Goal: Task Accomplishment & Management: Use online tool/utility

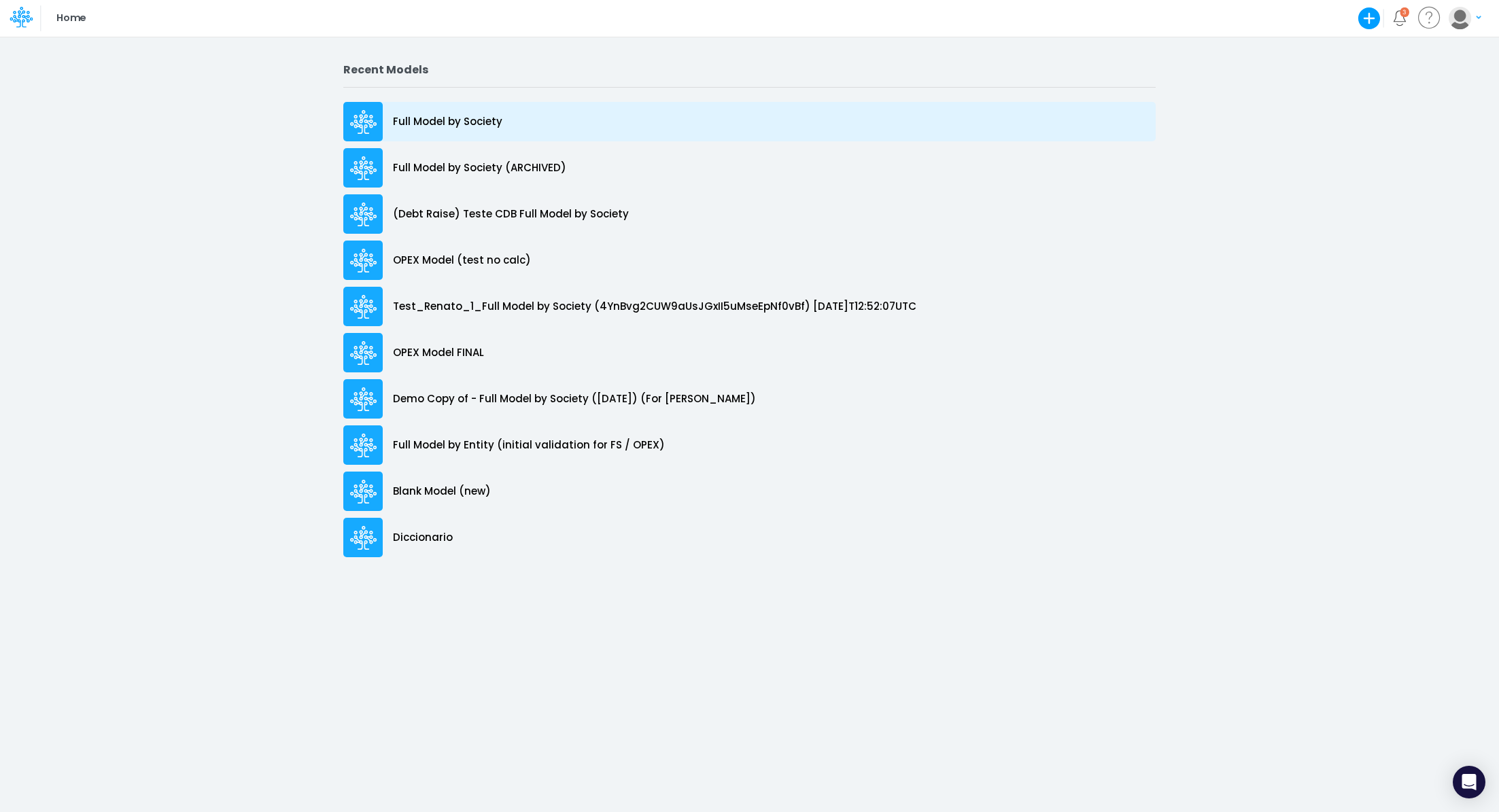
click at [425, 122] on p "Full Model by Society" at bounding box center [448, 122] width 110 height 16
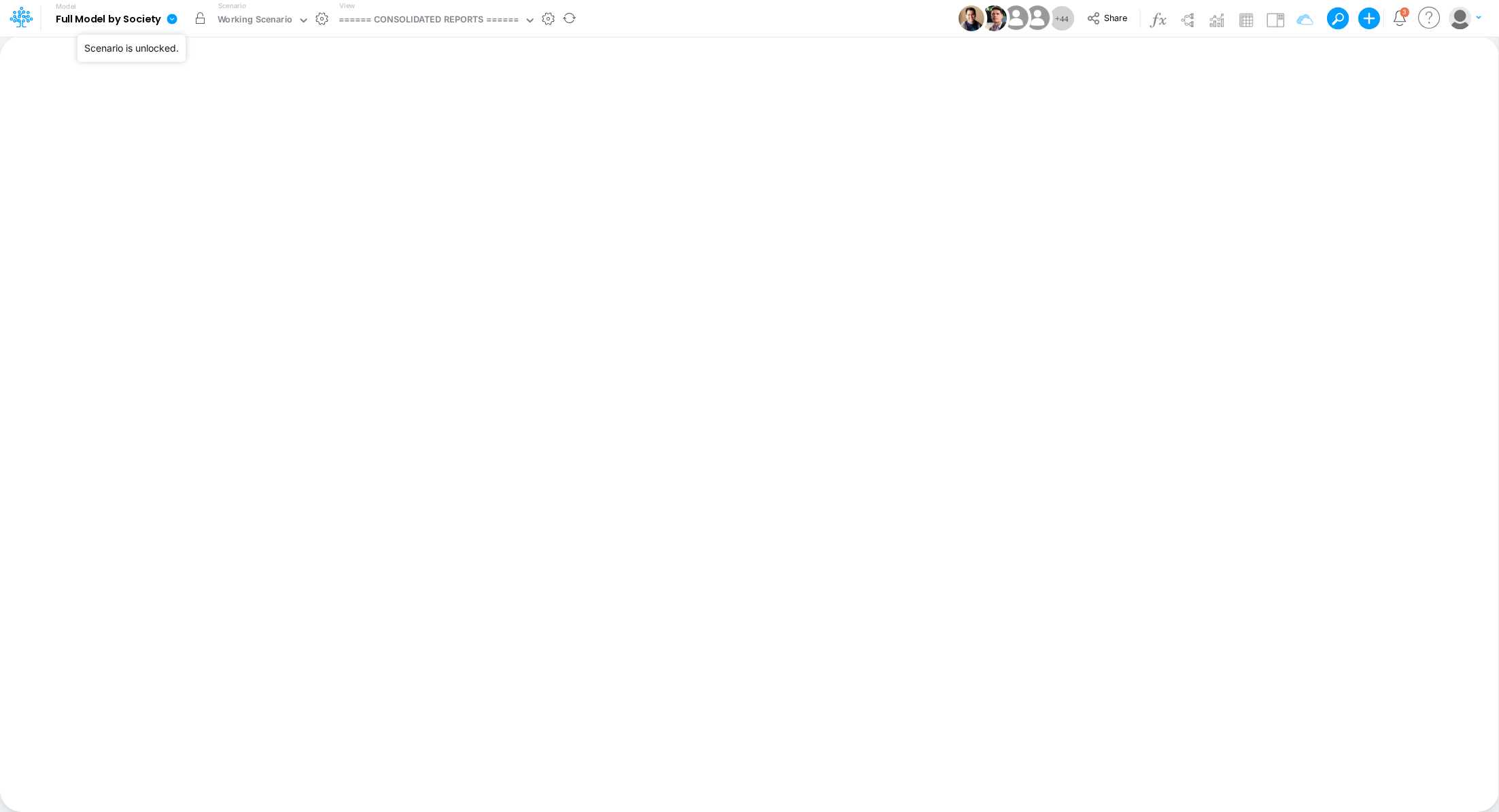
click at [197, 21] on button "button" at bounding box center [201, 18] width 25 height 25
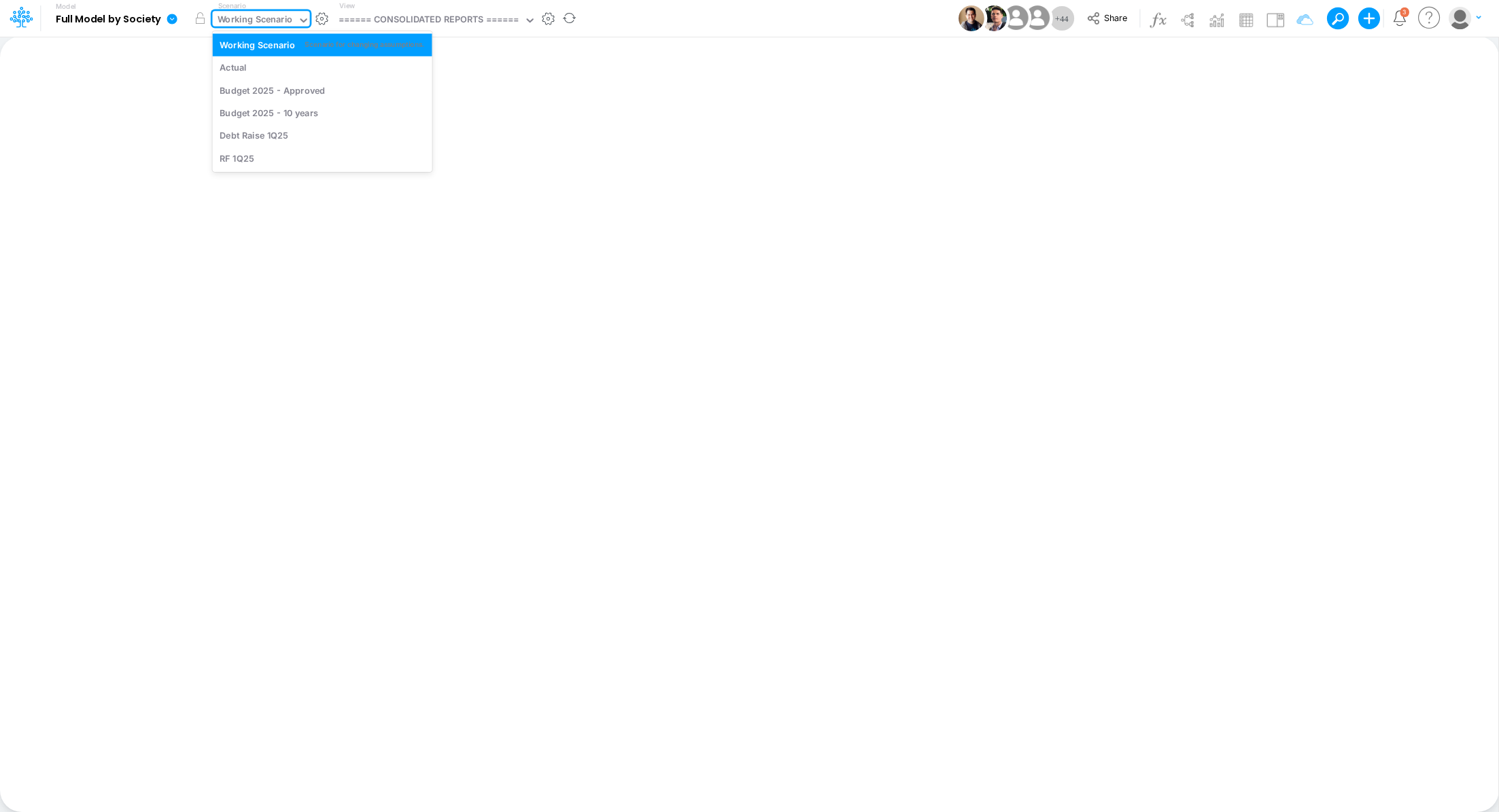
click at [250, 25] on div "Working Scenario" at bounding box center [255, 21] width 76 height 16
click at [251, 62] on div "Actual" at bounding box center [322, 68] width 205 height 13
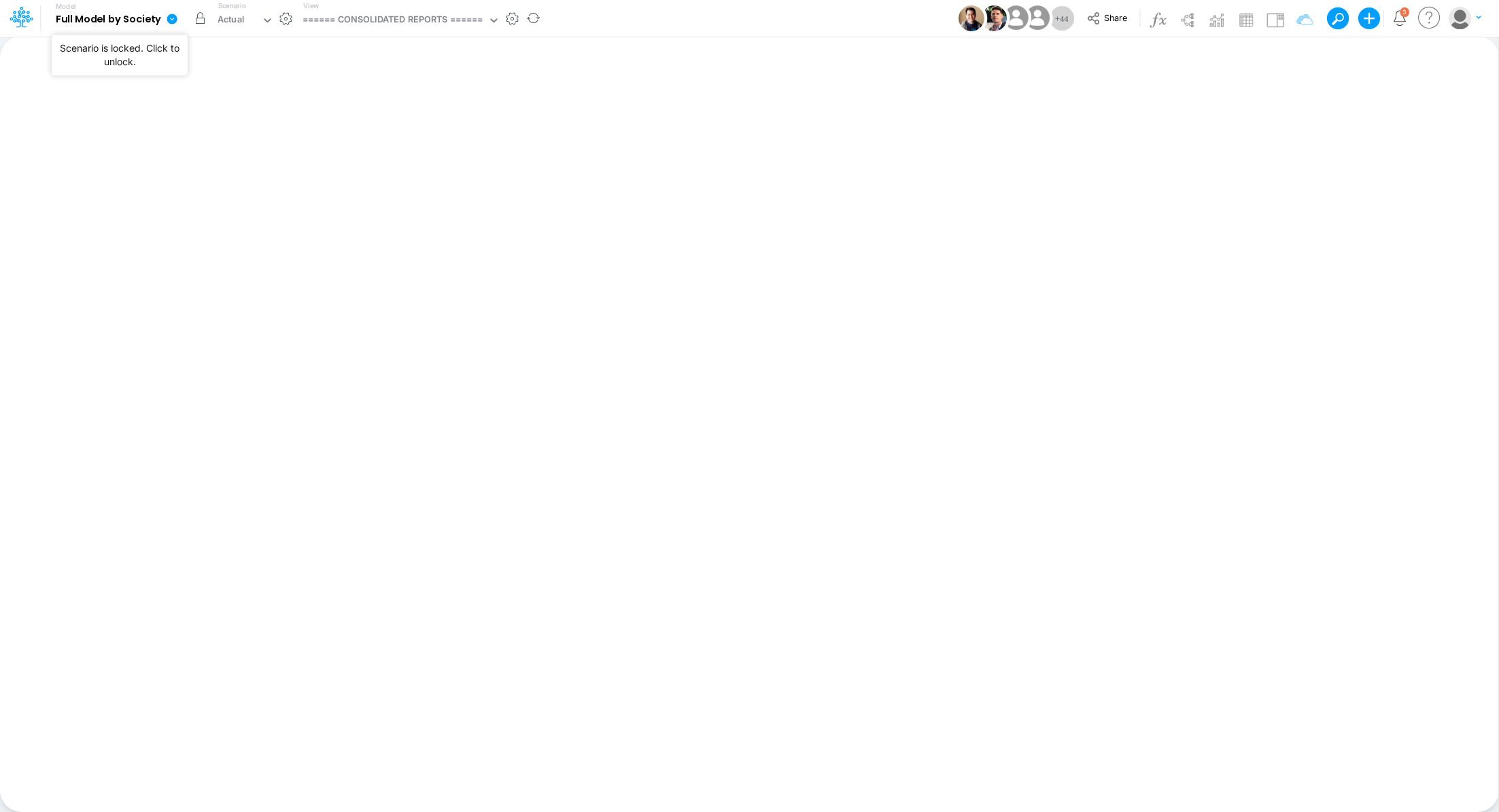
click at [197, 21] on button "button" at bounding box center [201, 18] width 25 height 25
click at [405, 24] on div "====== CONSOLIDATED REPORTS ======" at bounding box center [392, 21] width 181 height 16
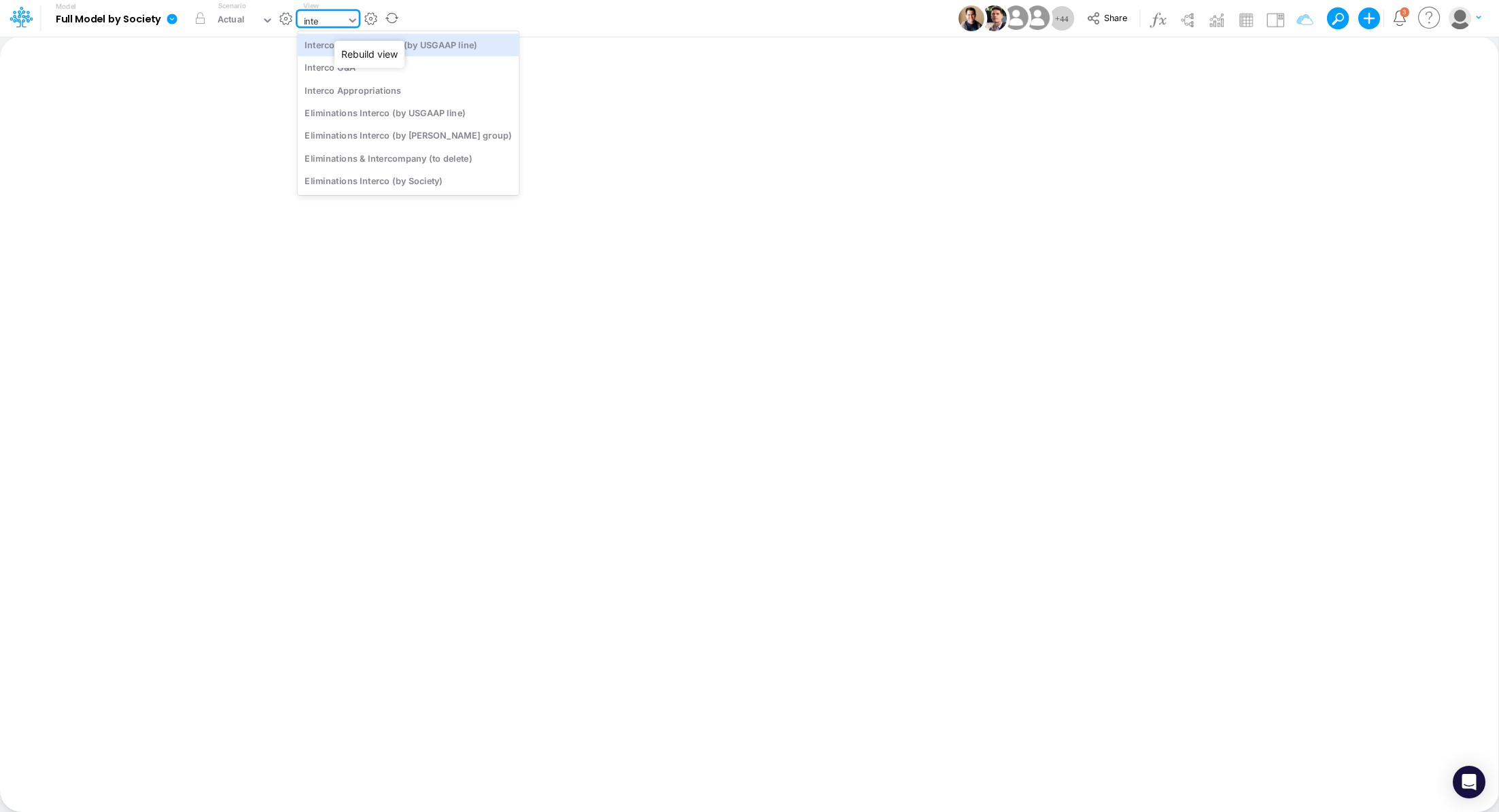
type input "inter"
click at [380, 68] on div "Interco G&A" at bounding box center [408, 68] width 222 height 22
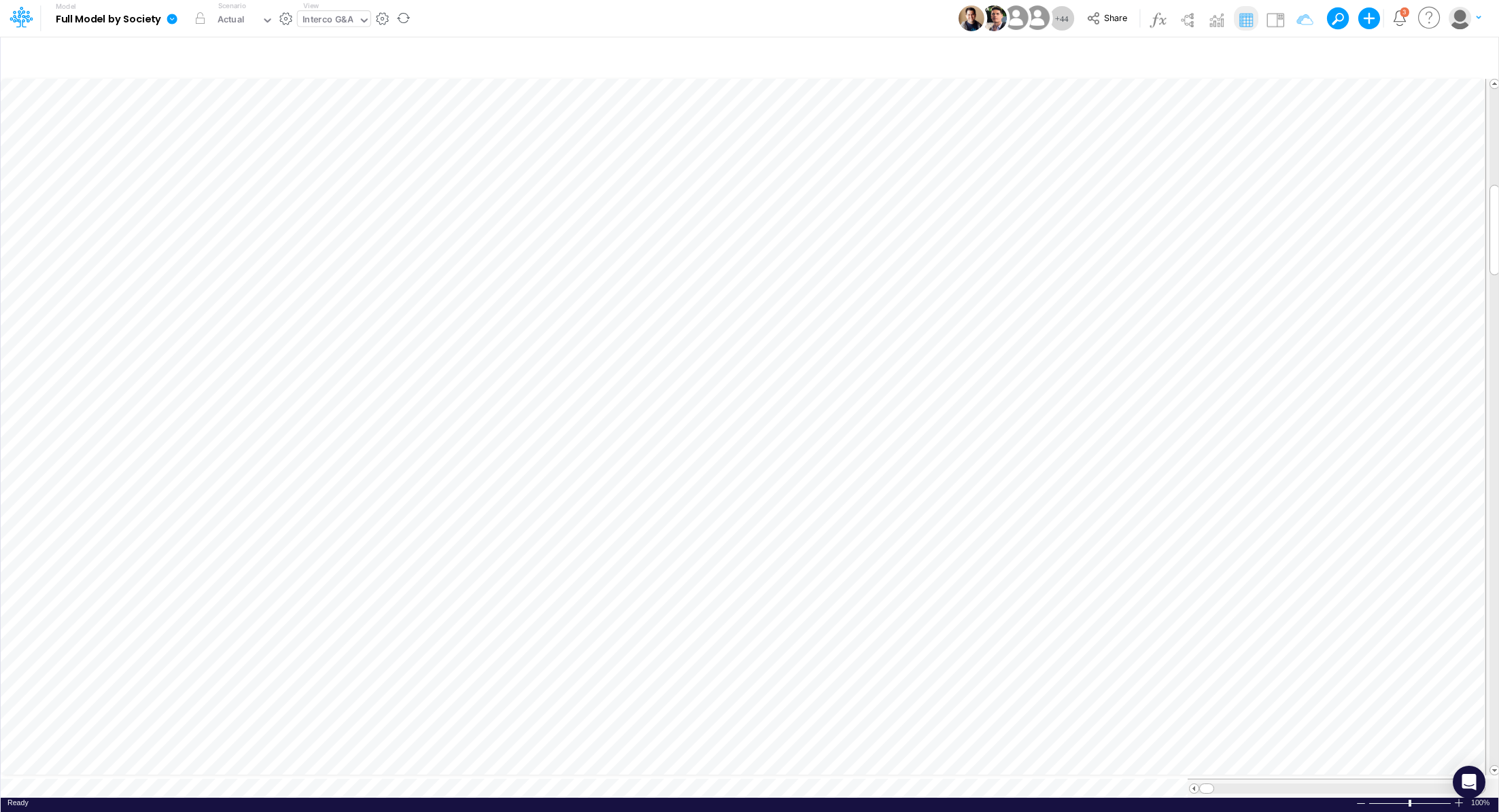
scroll to position [6, 2]
click at [1298, 274] on button "button" at bounding box center [1297, 285] width 25 height 27
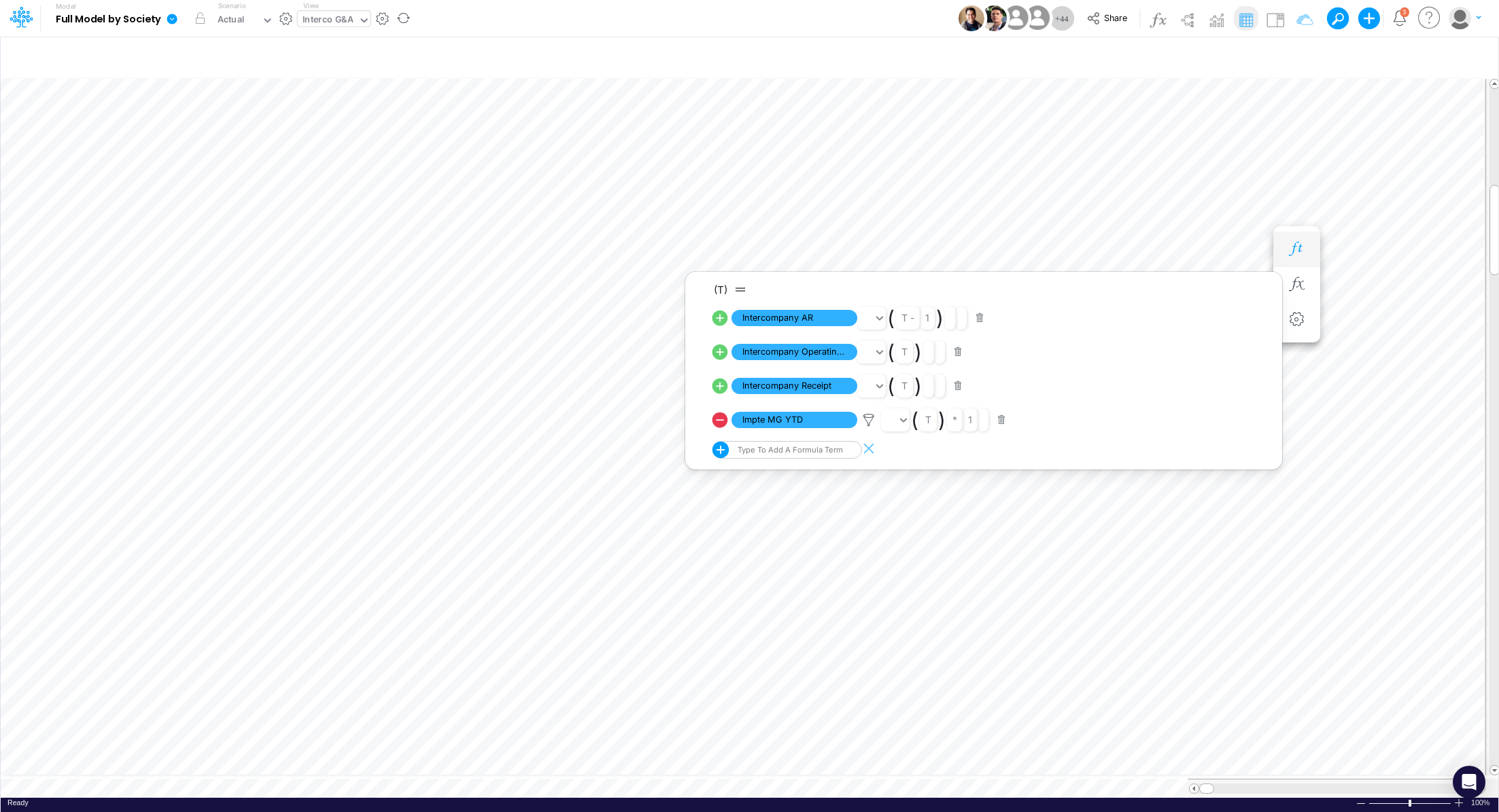
click at [1298, 255] on icon "button" at bounding box center [1297, 249] width 21 height 14
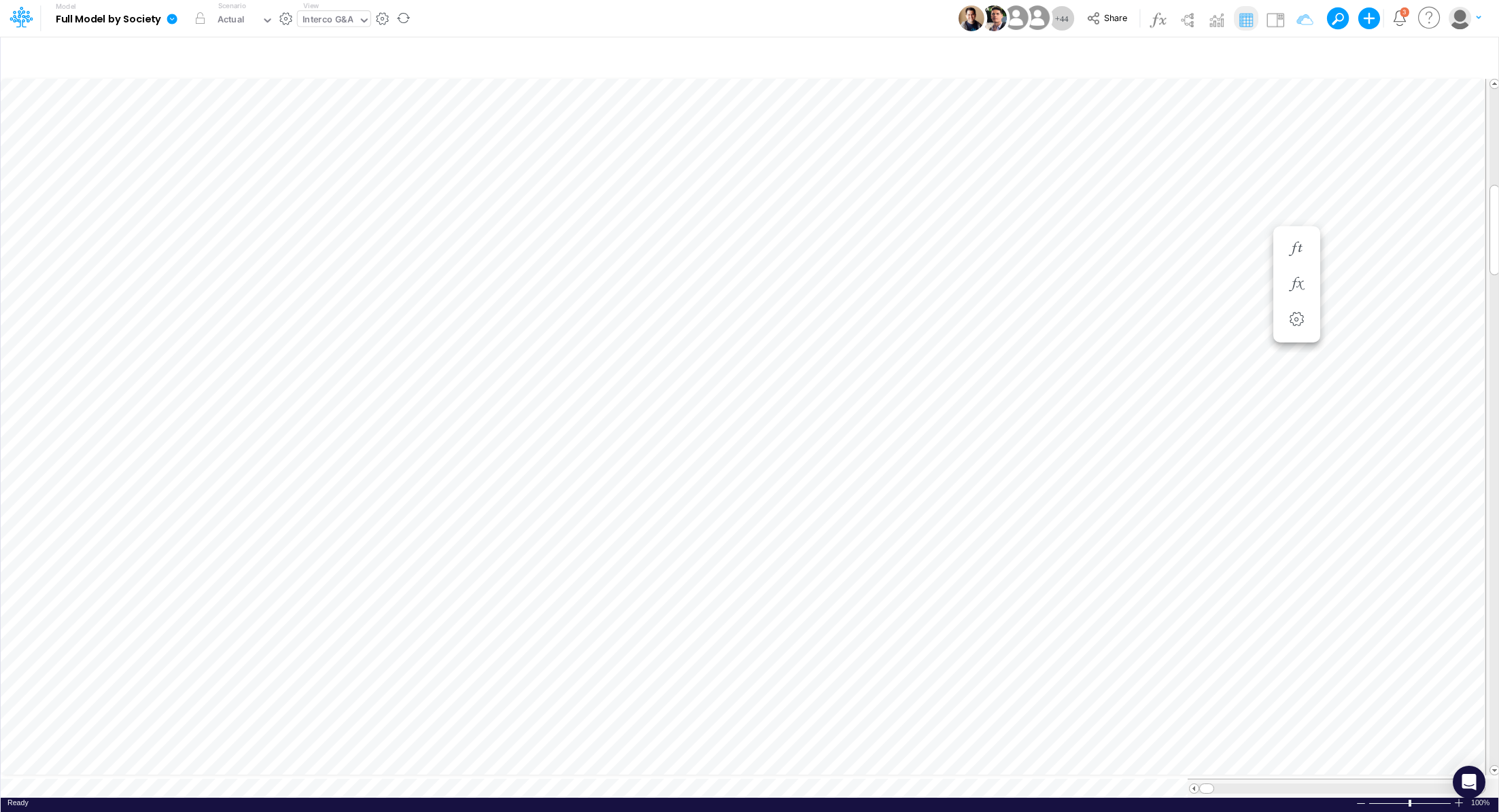
scroll to position [6, 2]
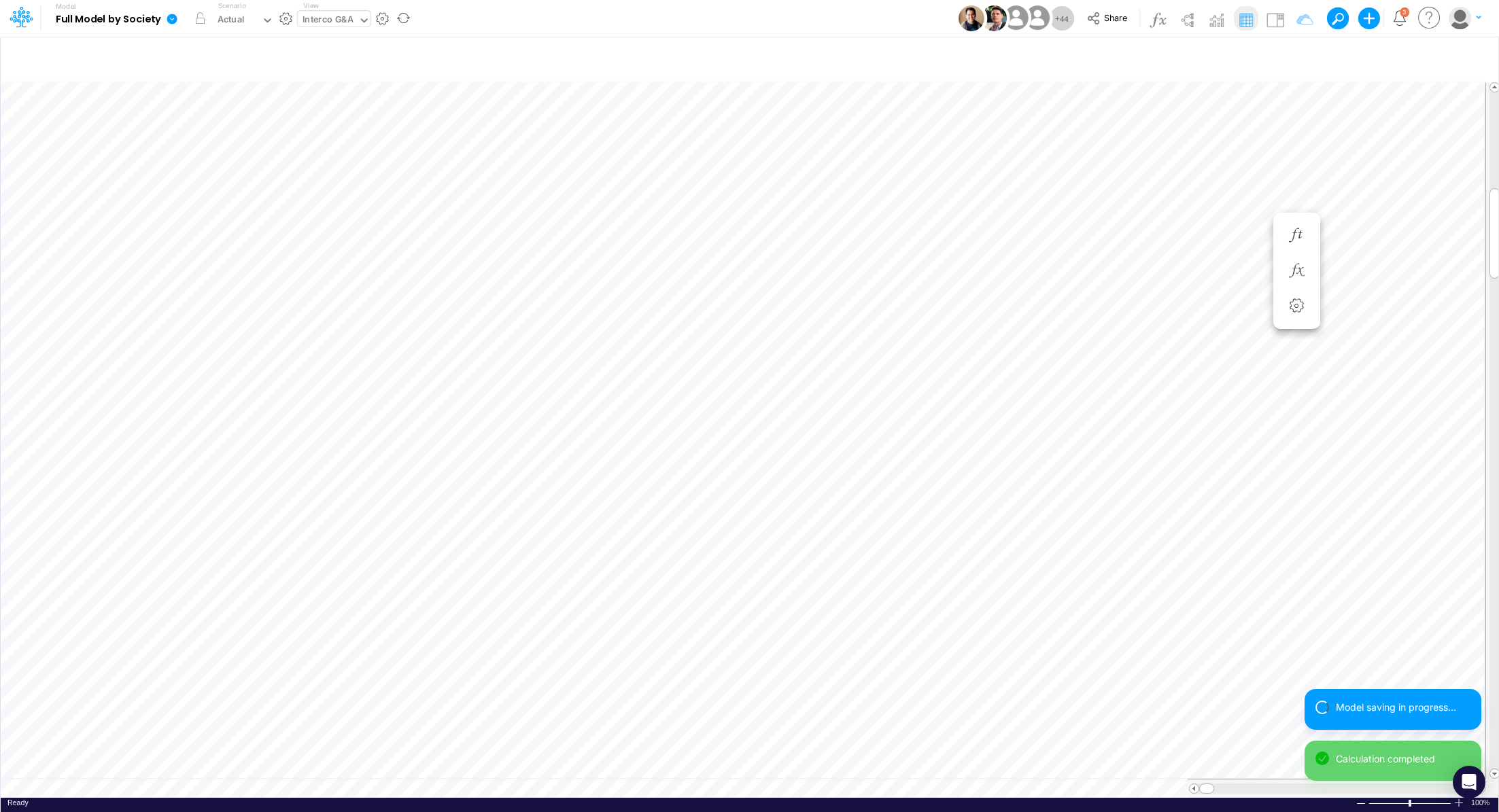
scroll to position [6, 2]
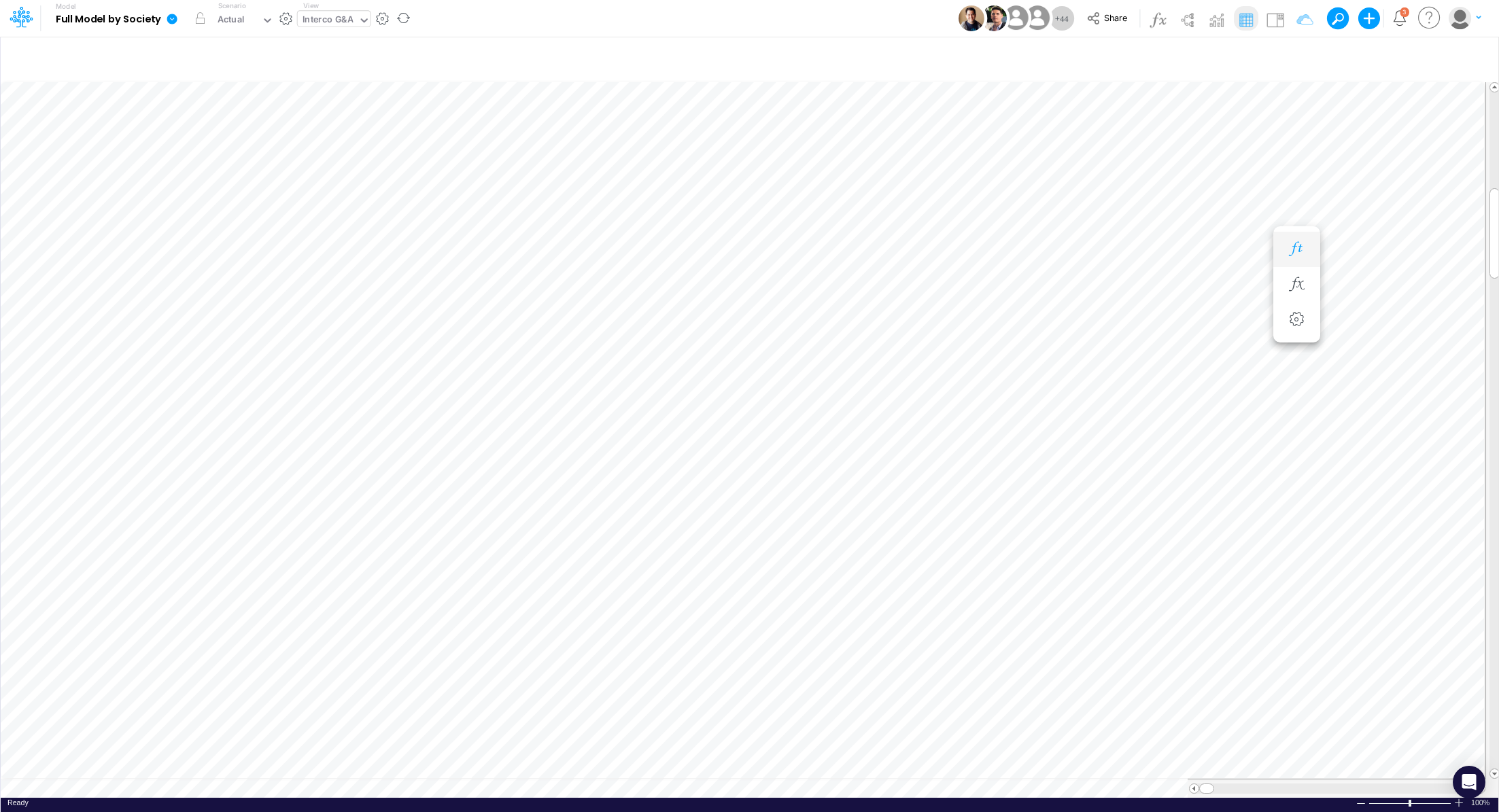
click at [1288, 238] on button "button" at bounding box center [1297, 250] width 25 height 27
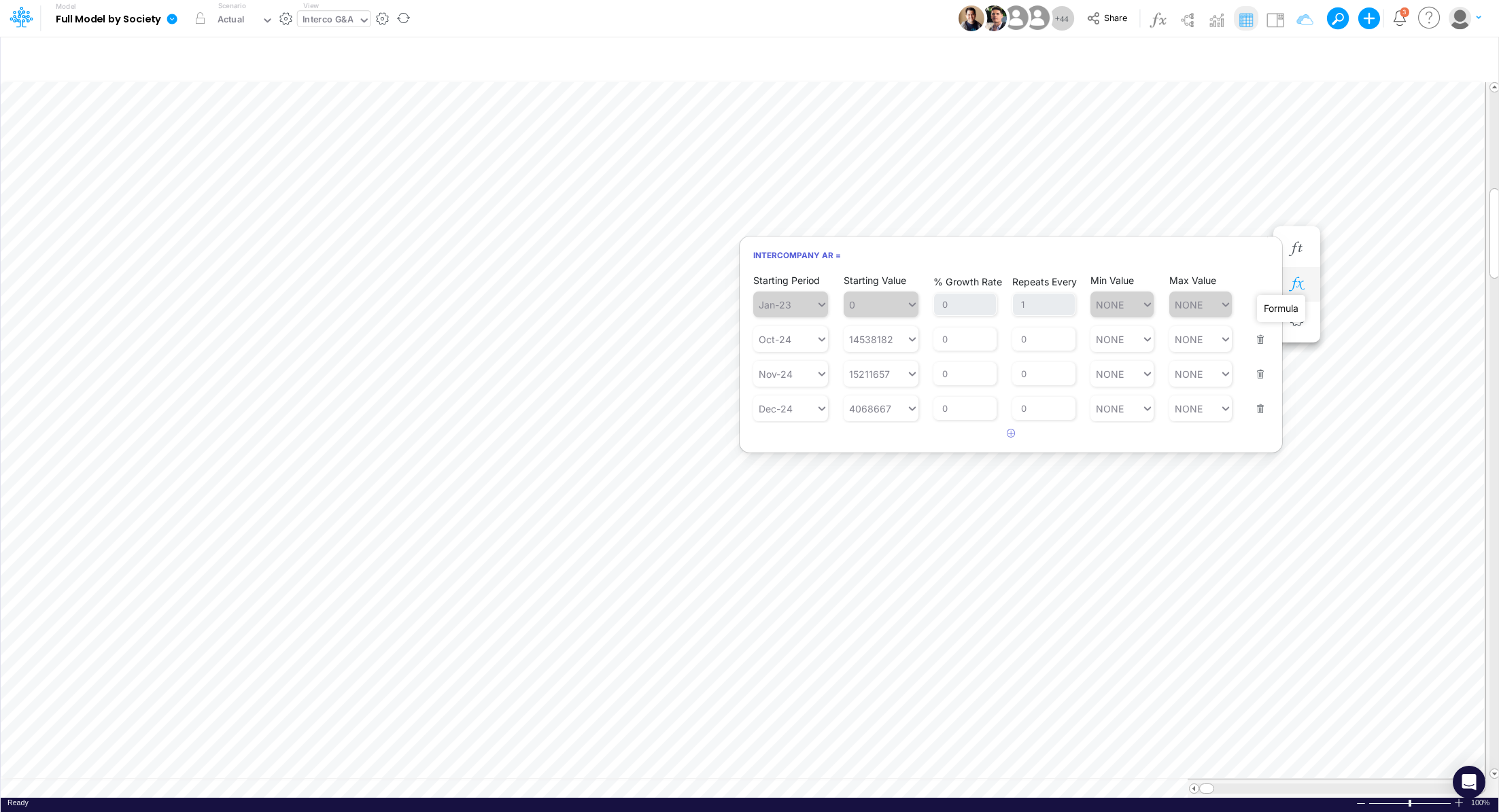
click at [1303, 282] on icon "button" at bounding box center [1297, 285] width 21 height 14
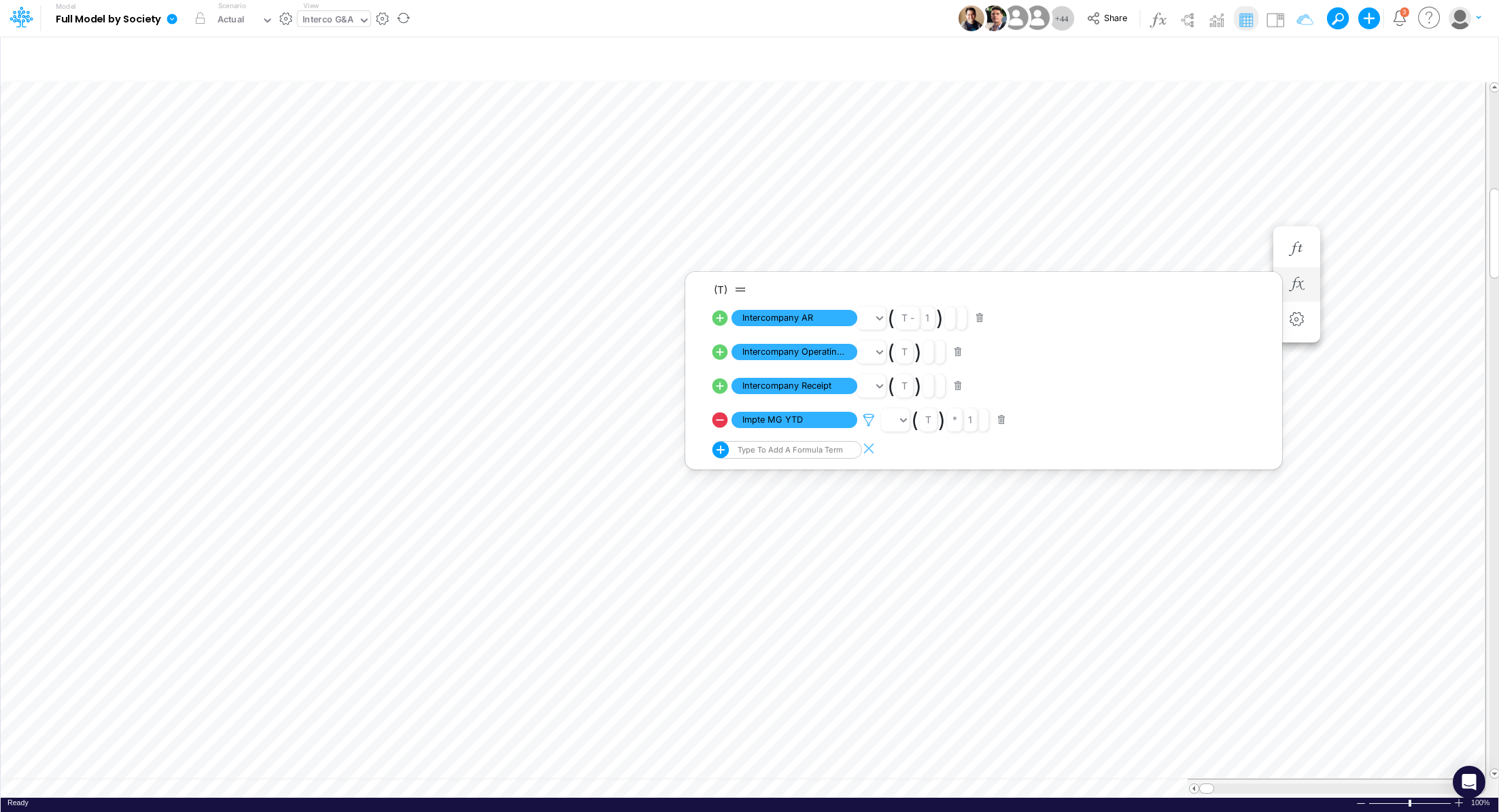
click at [866, 426] on icon at bounding box center [869, 421] width 21 height 14
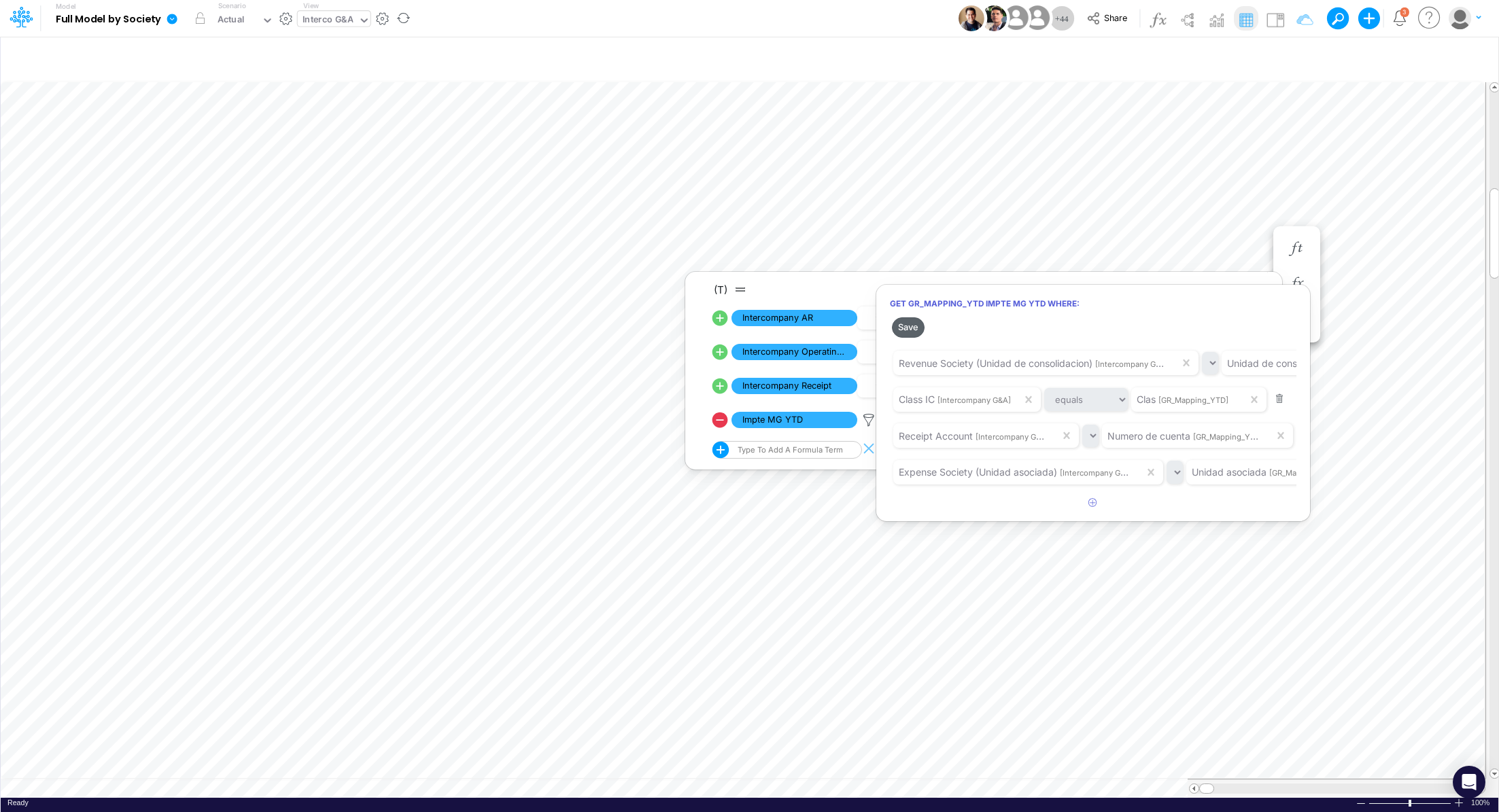
click at [906, 324] on button "Save" at bounding box center [908, 327] width 33 height 20
click at [1159, 219] on div at bounding box center [750, 410] width 1499 height 806
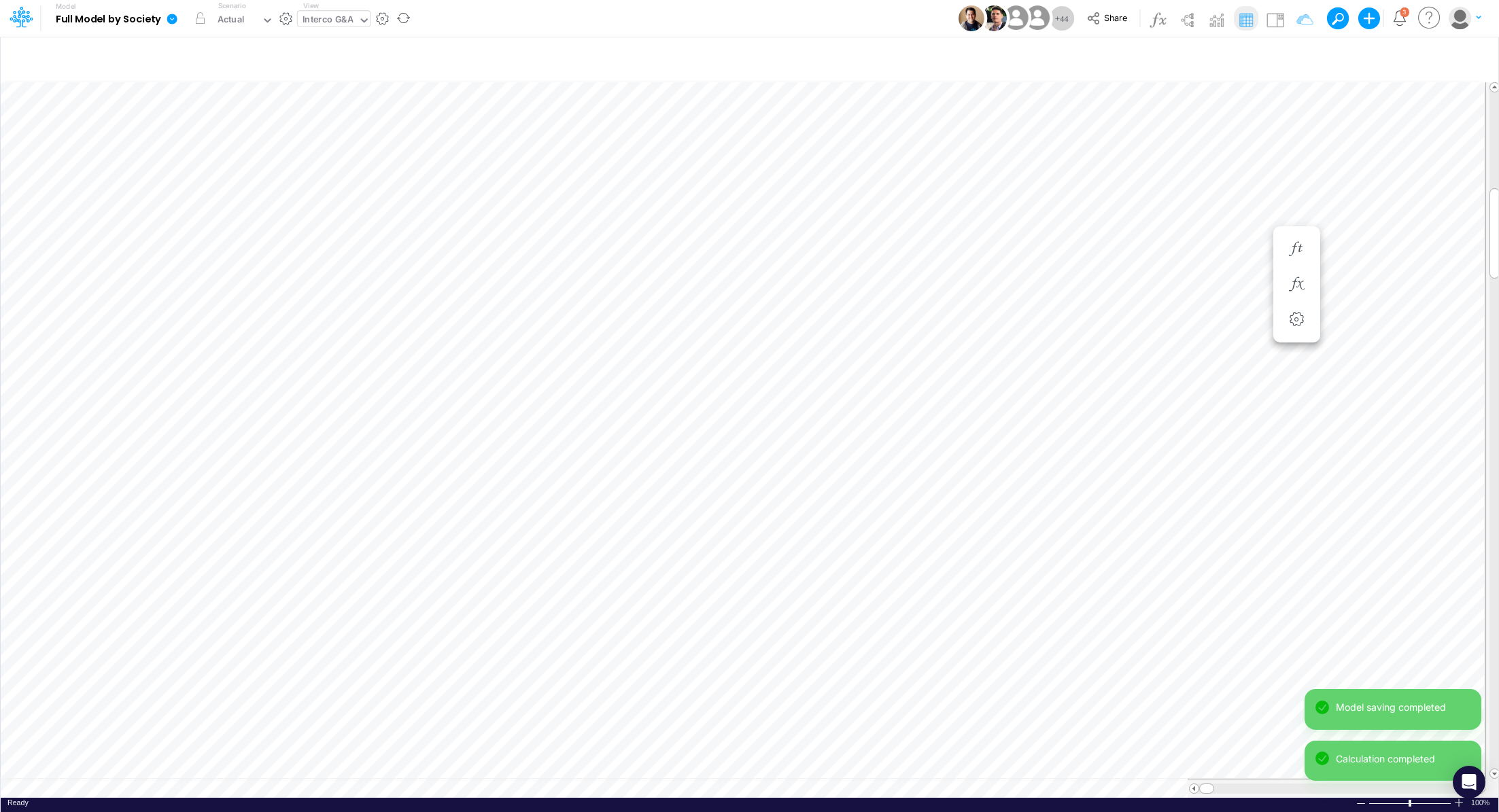
scroll to position [6, 2]
click at [1216, 248] on icon "button" at bounding box center [1215, 249] width 21 height 14
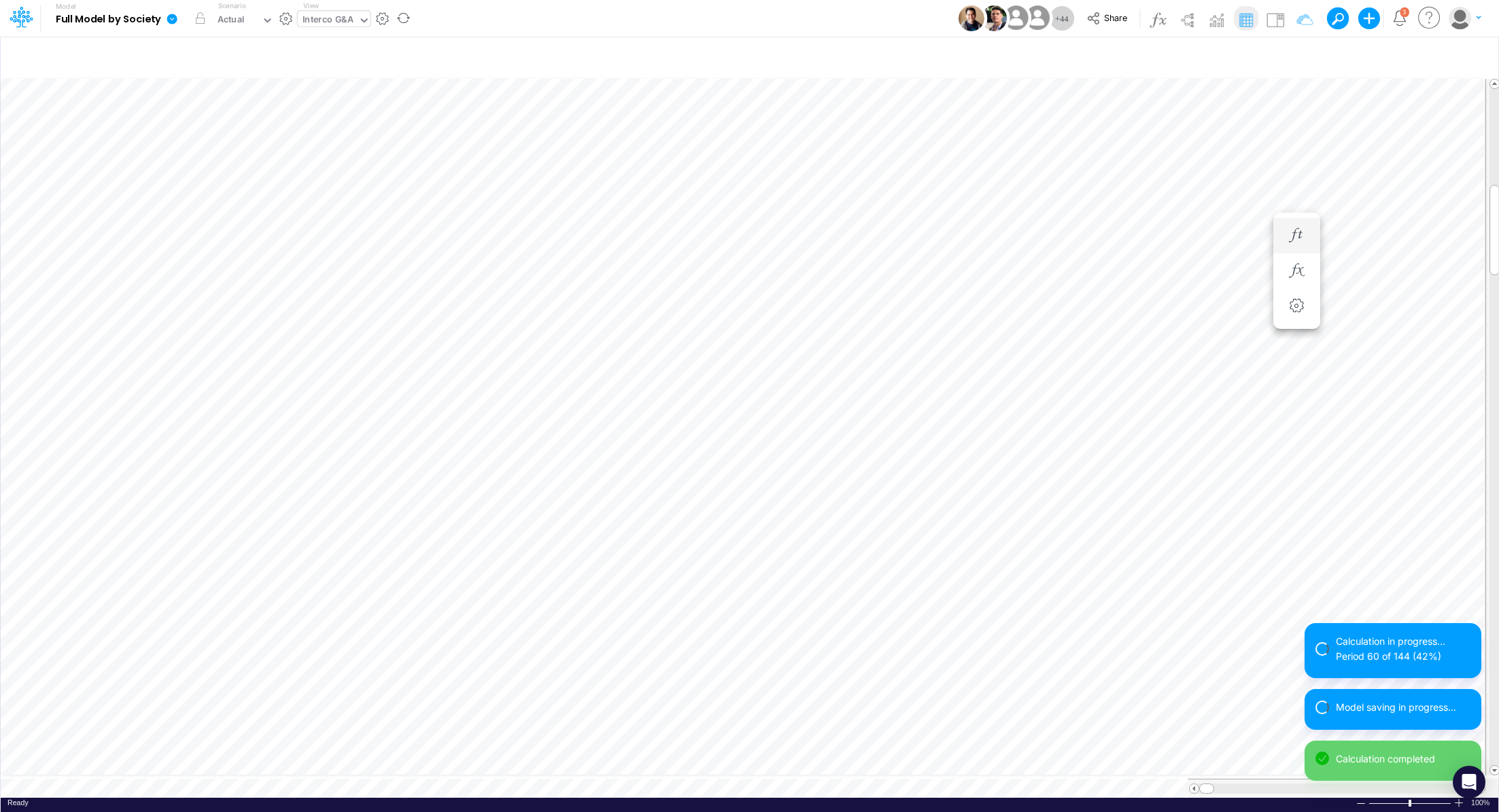
scroll to position [6, 2]
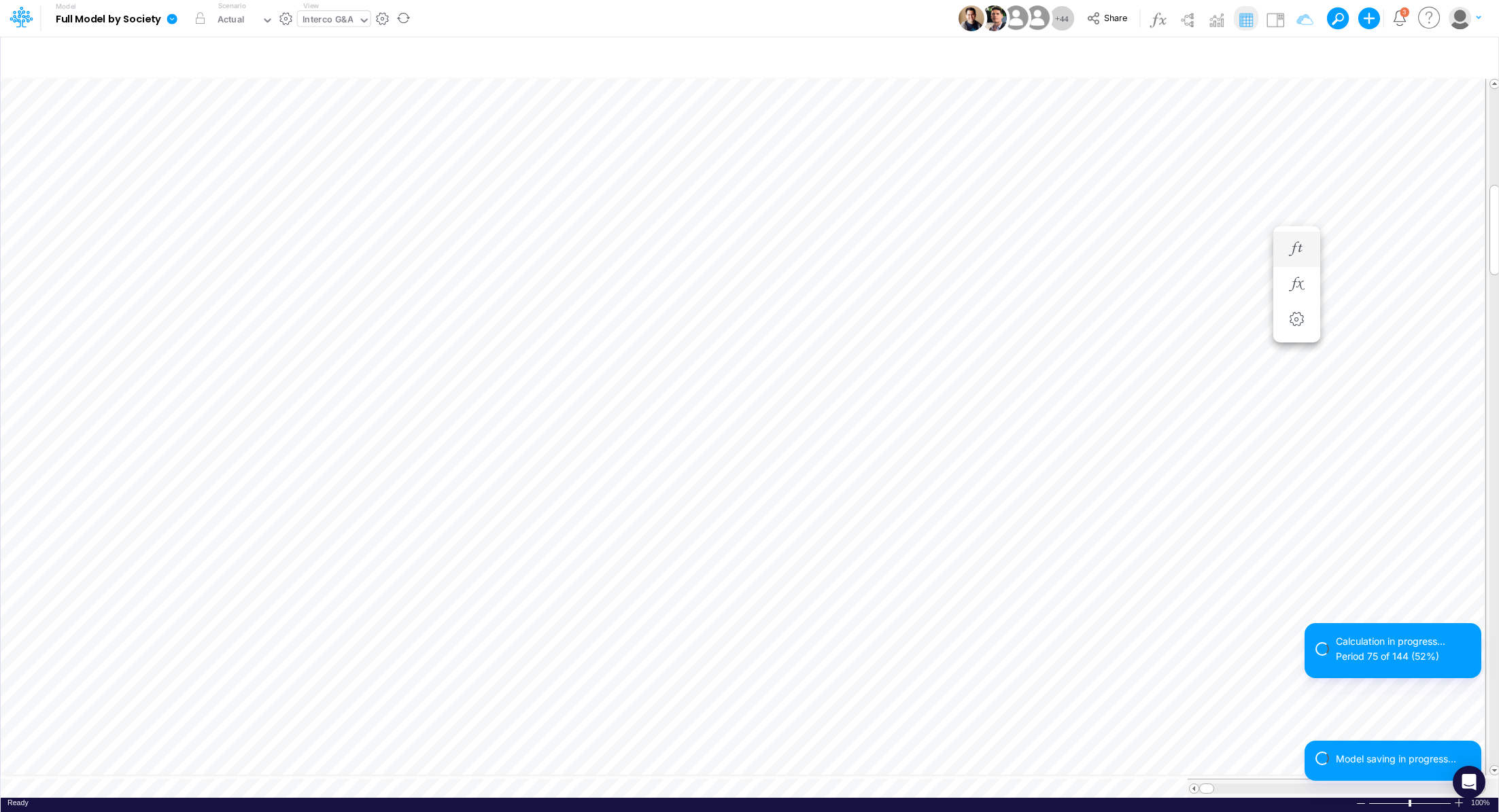
scroll to position [6, 2]
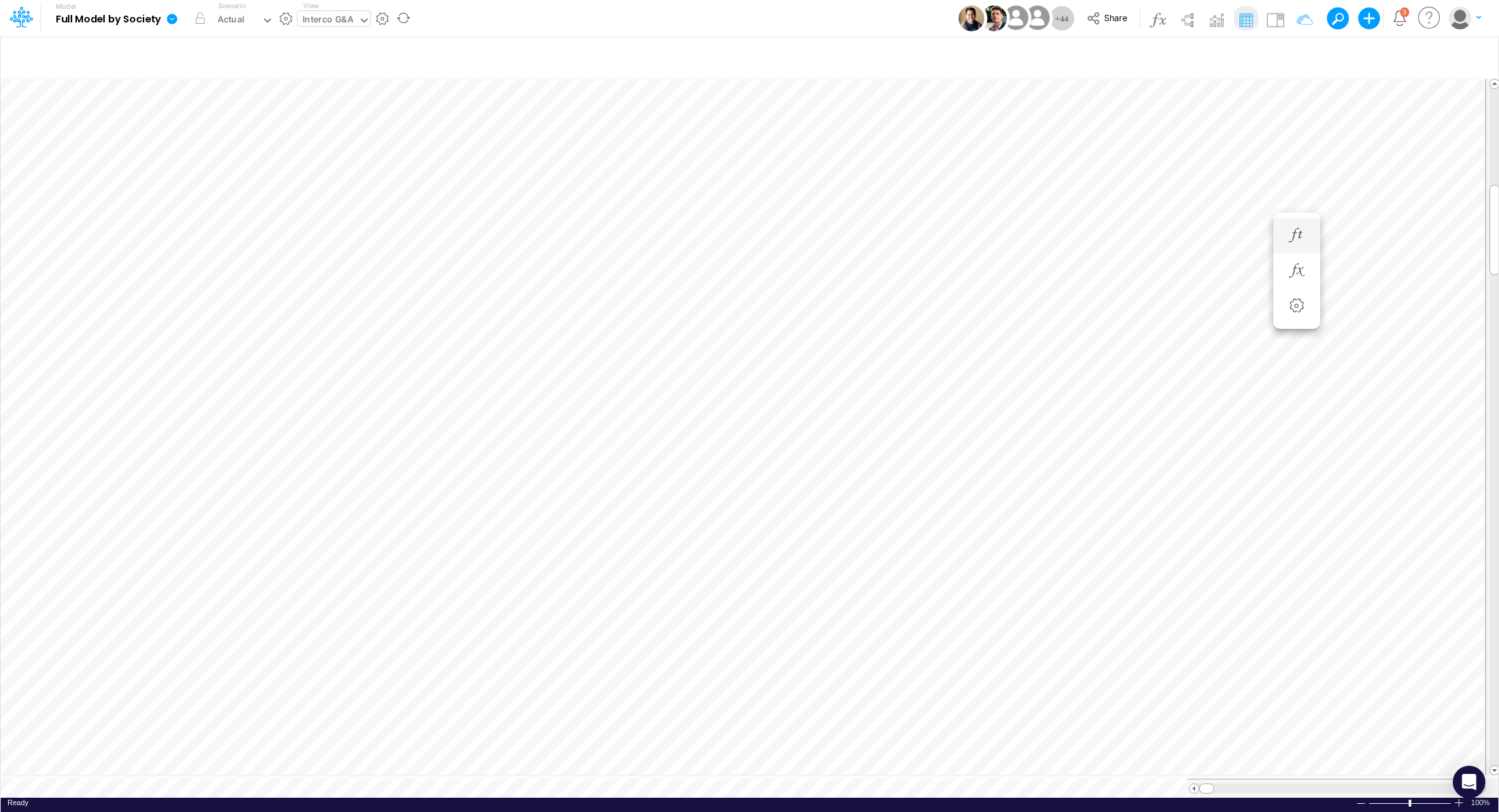
scroll to position [6, 2]
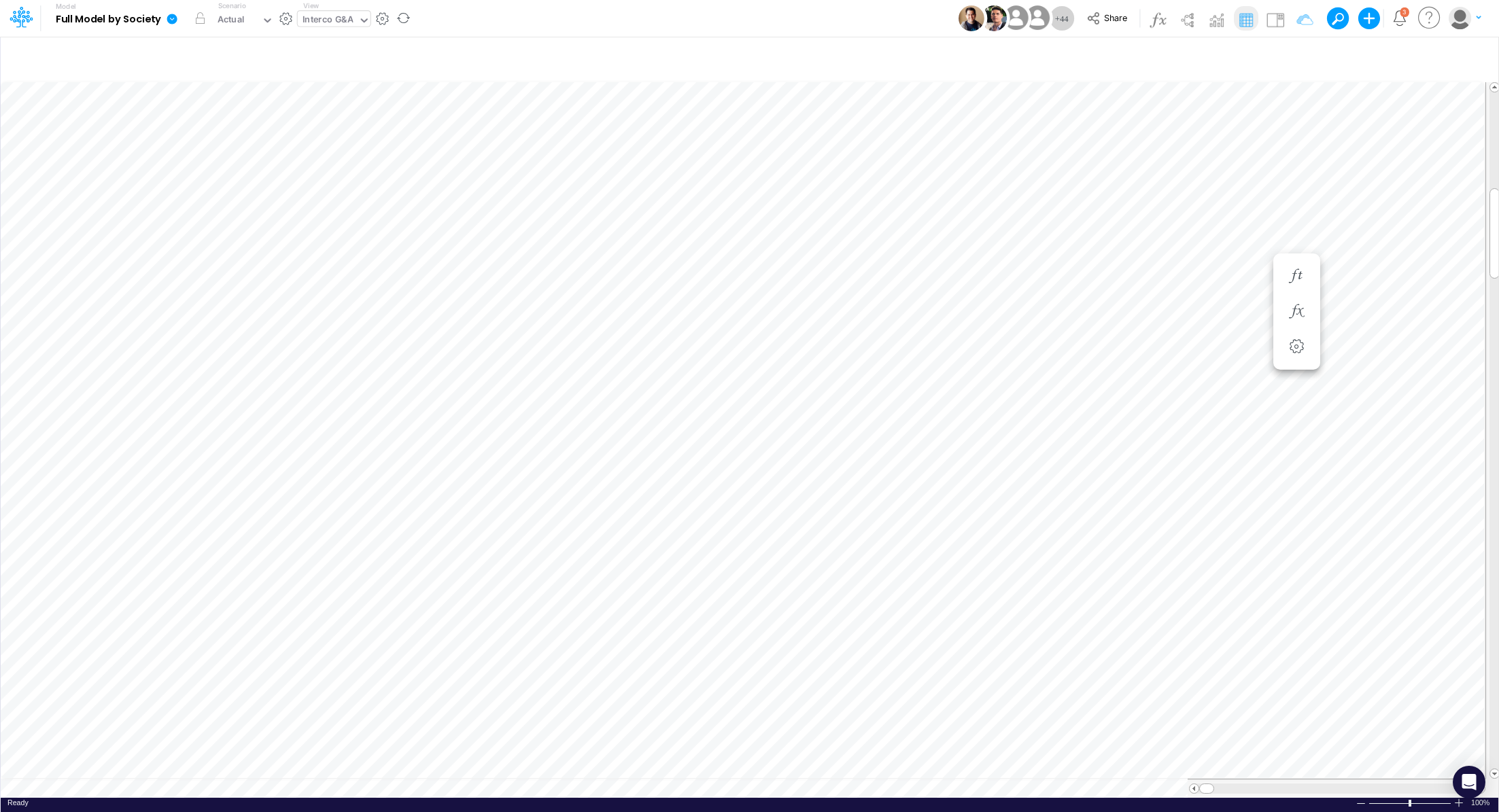
scroll to position [6, 2]
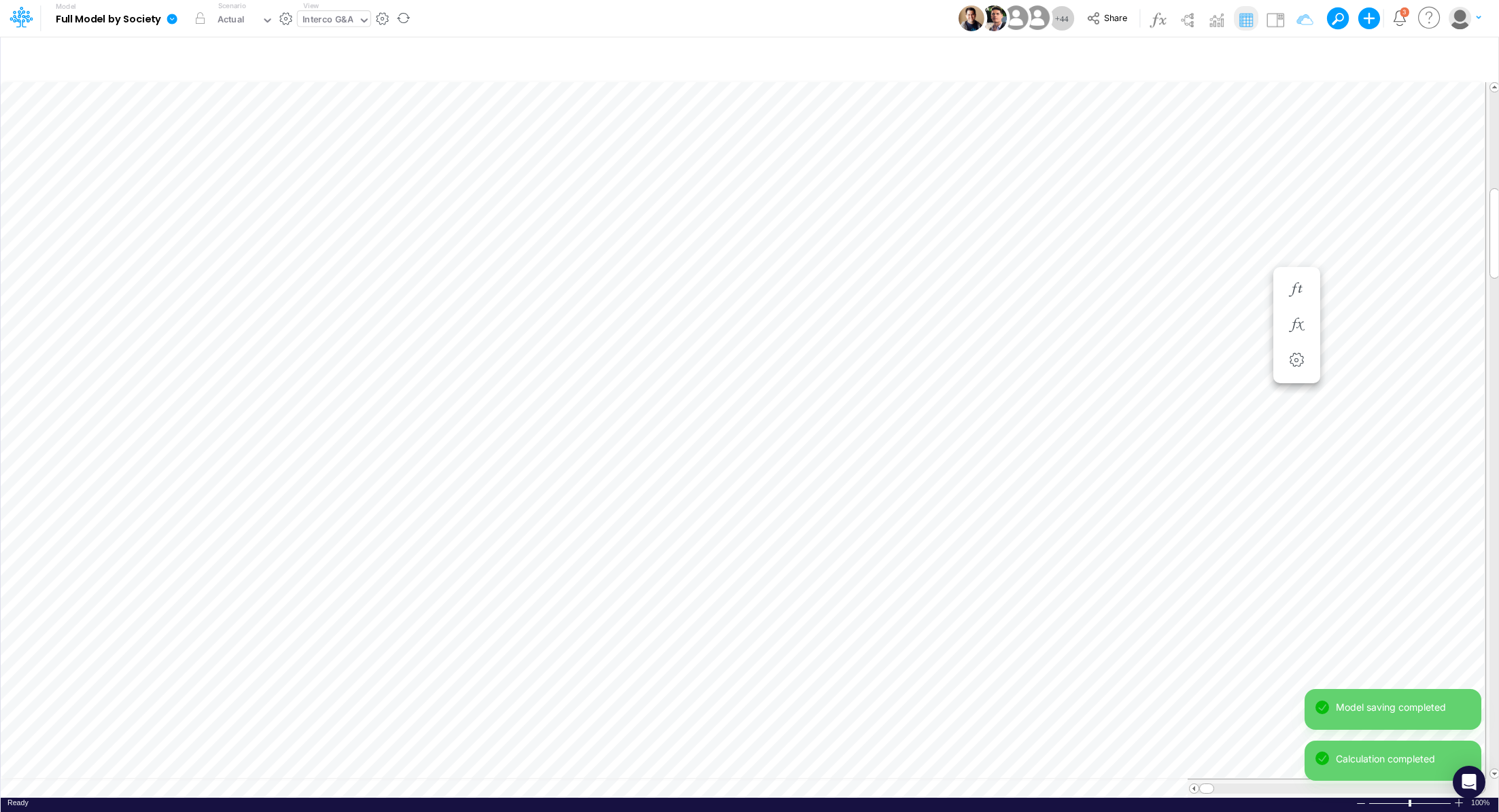
scroll to position [6, 2]
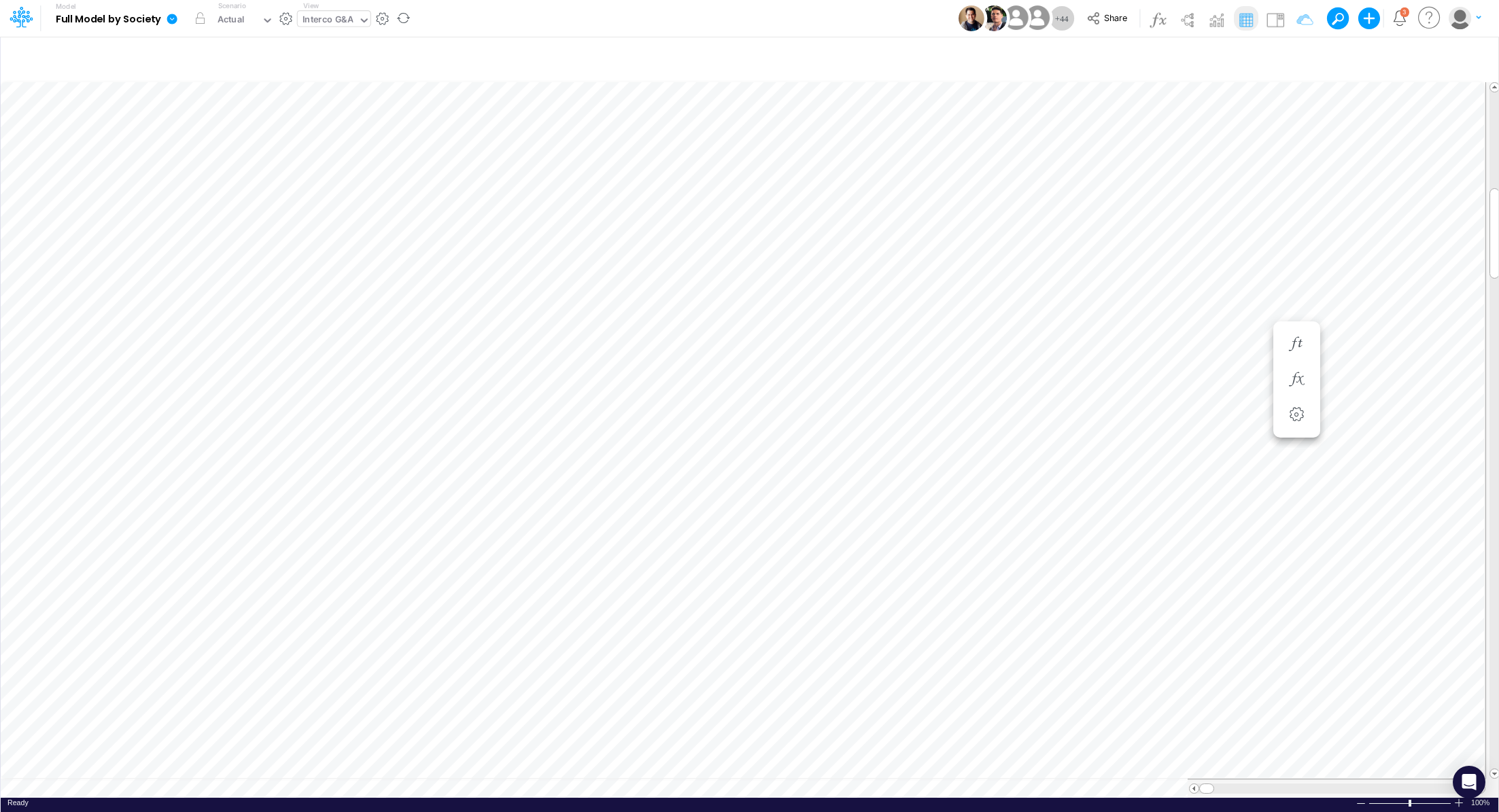
scroll to position [6, 2]
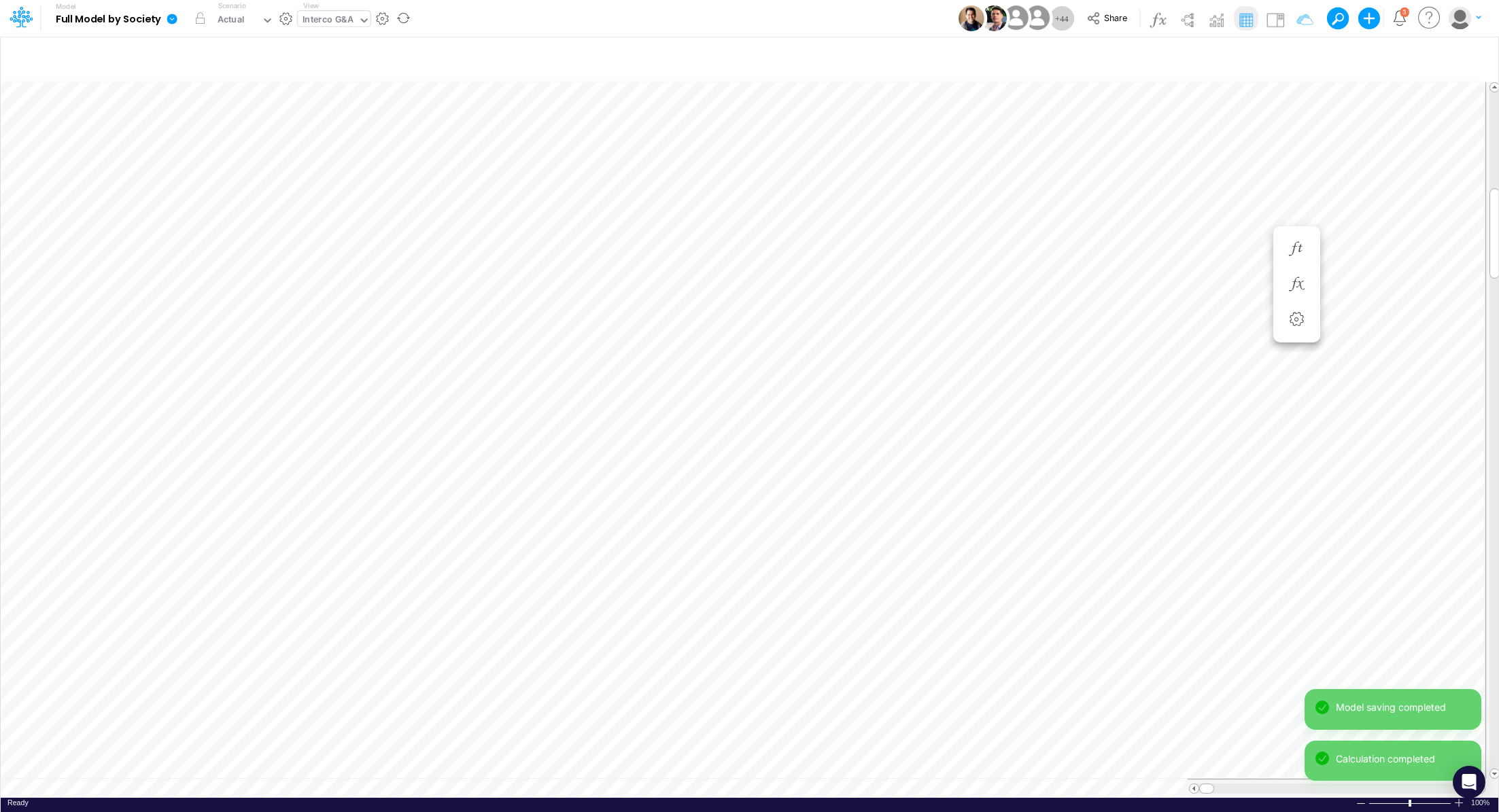
scroll to position [6, 2]
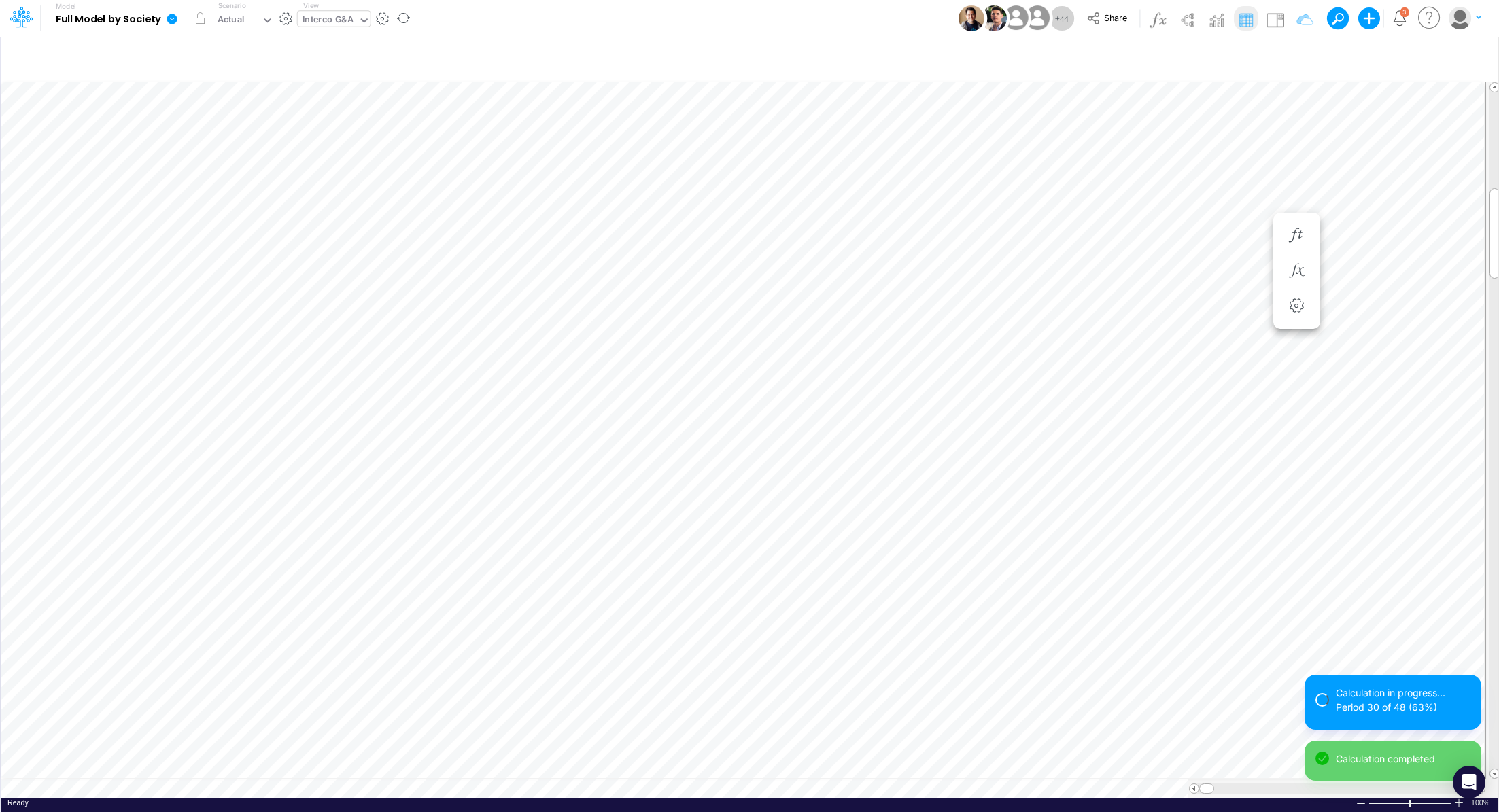
scroll to position [6, 2]
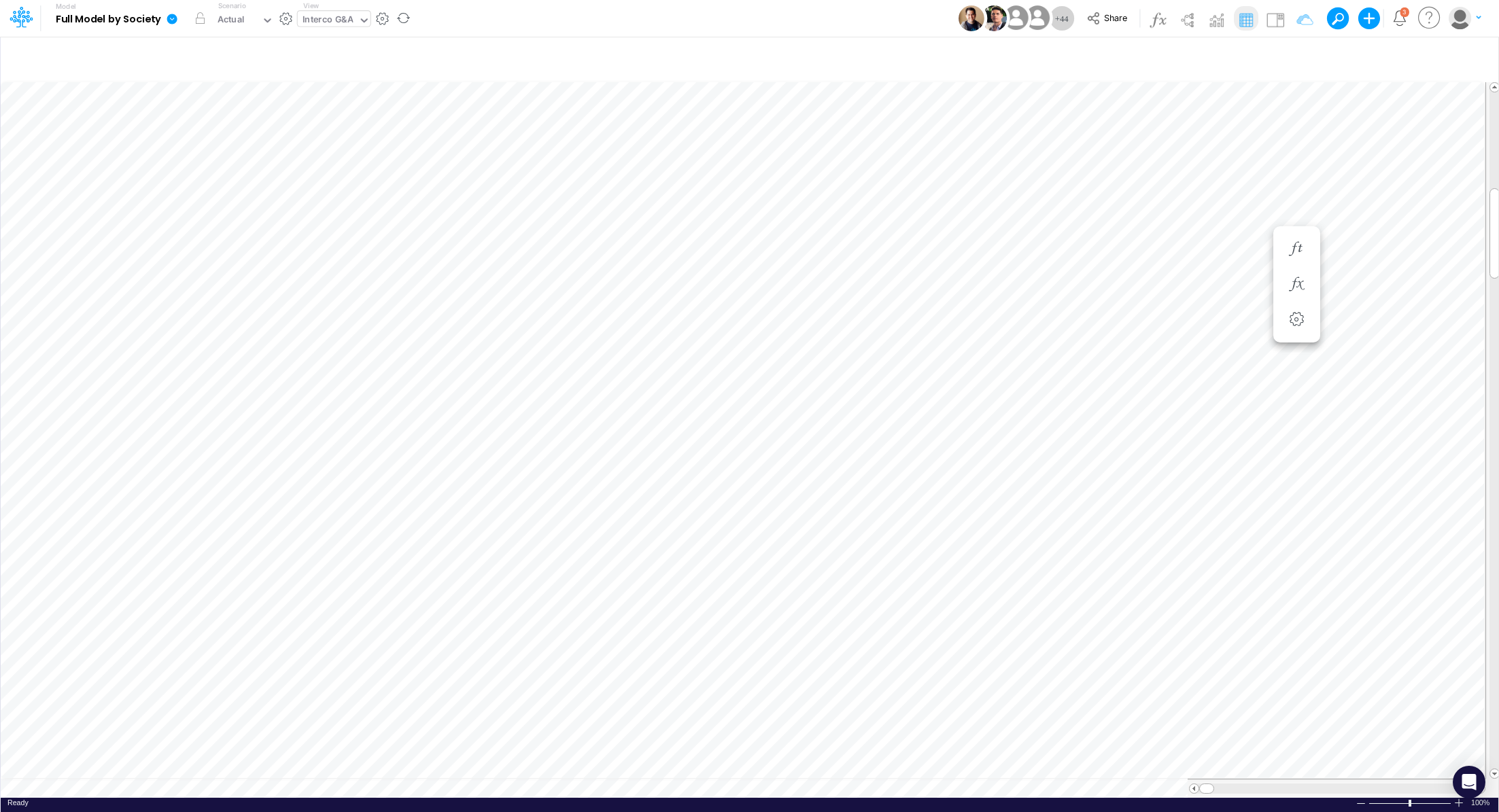
scroll to position [6, 2]
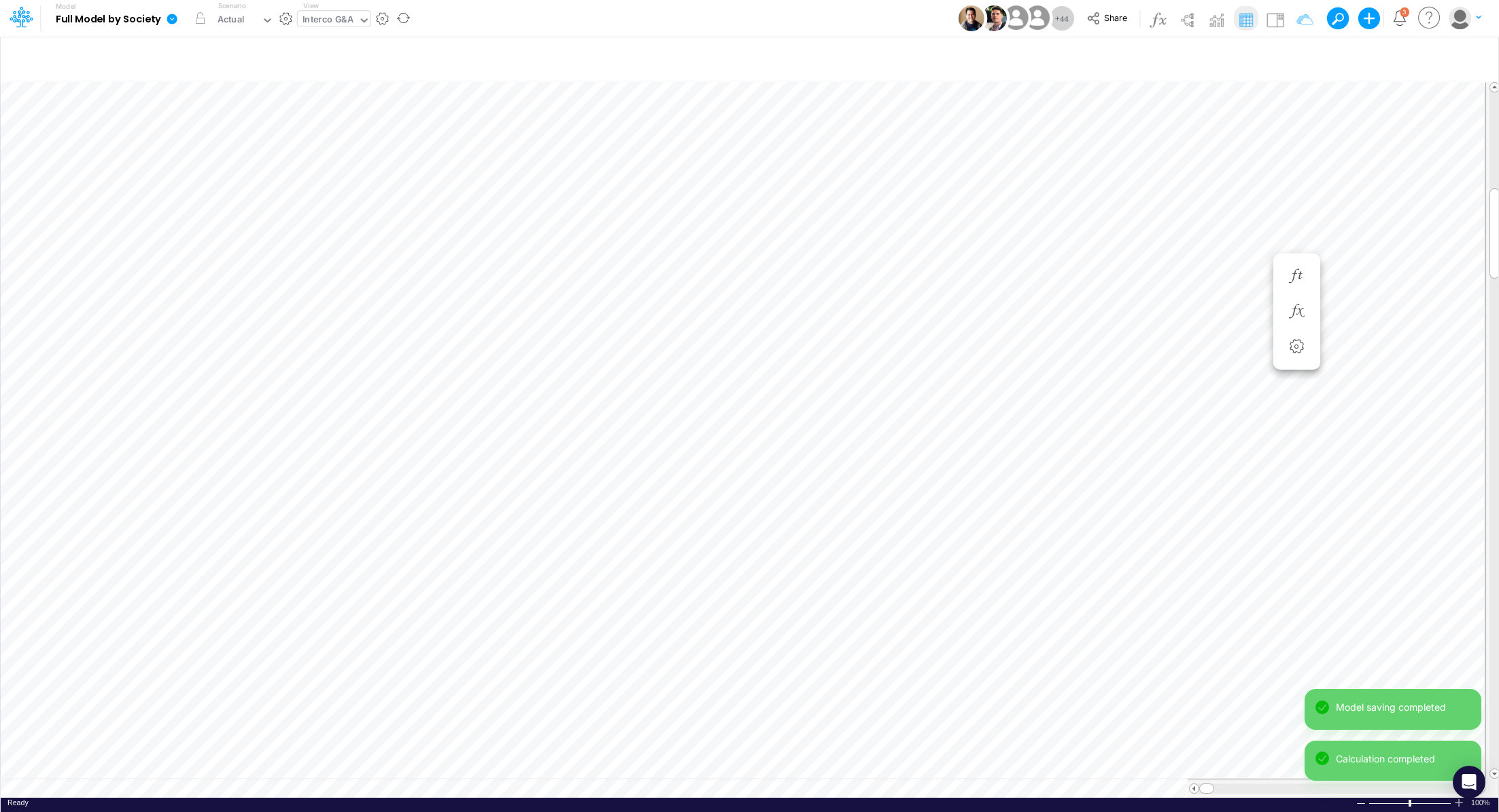
scroll to position [6, 2]
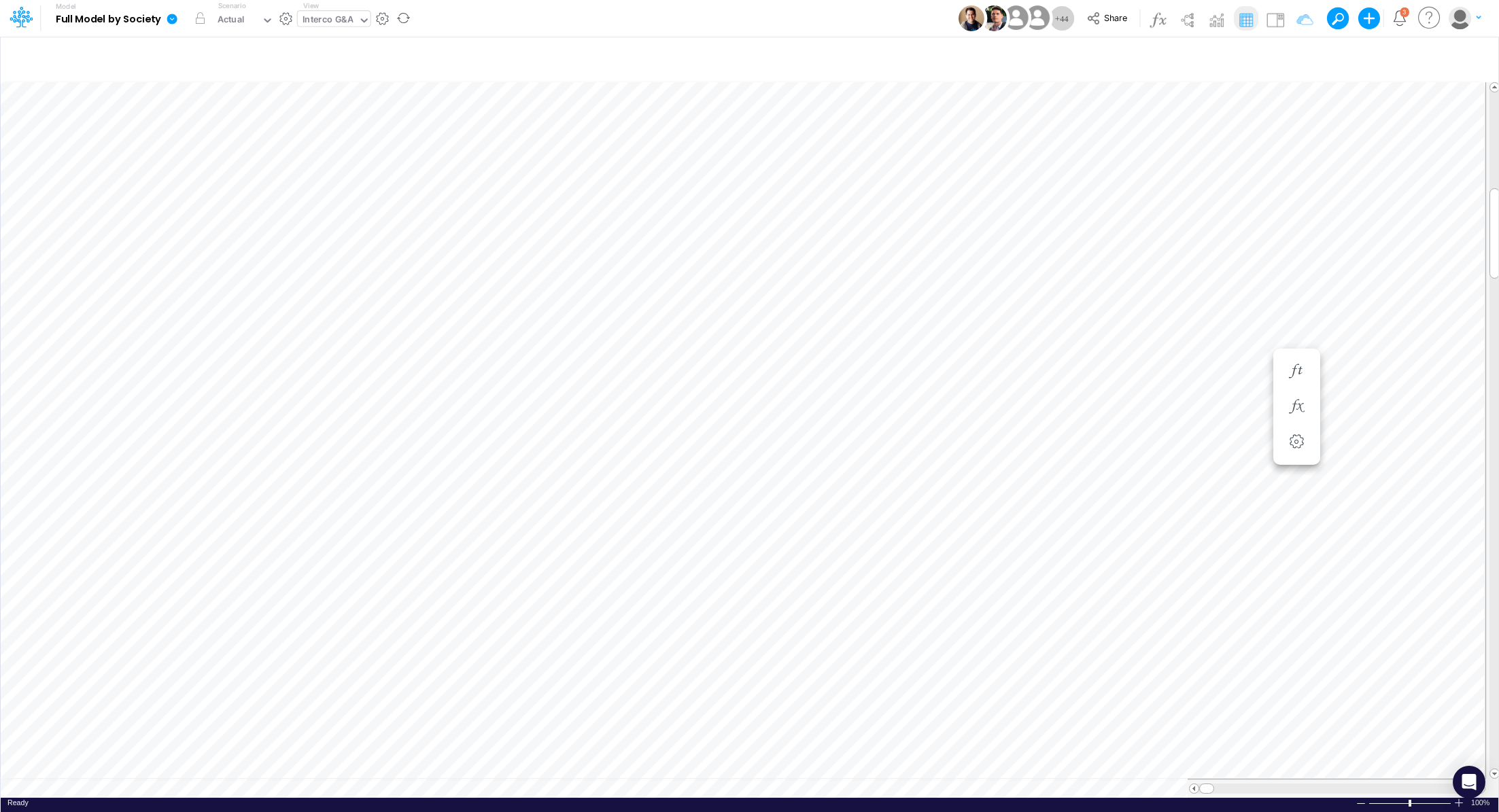
scroll to position [6, 2]
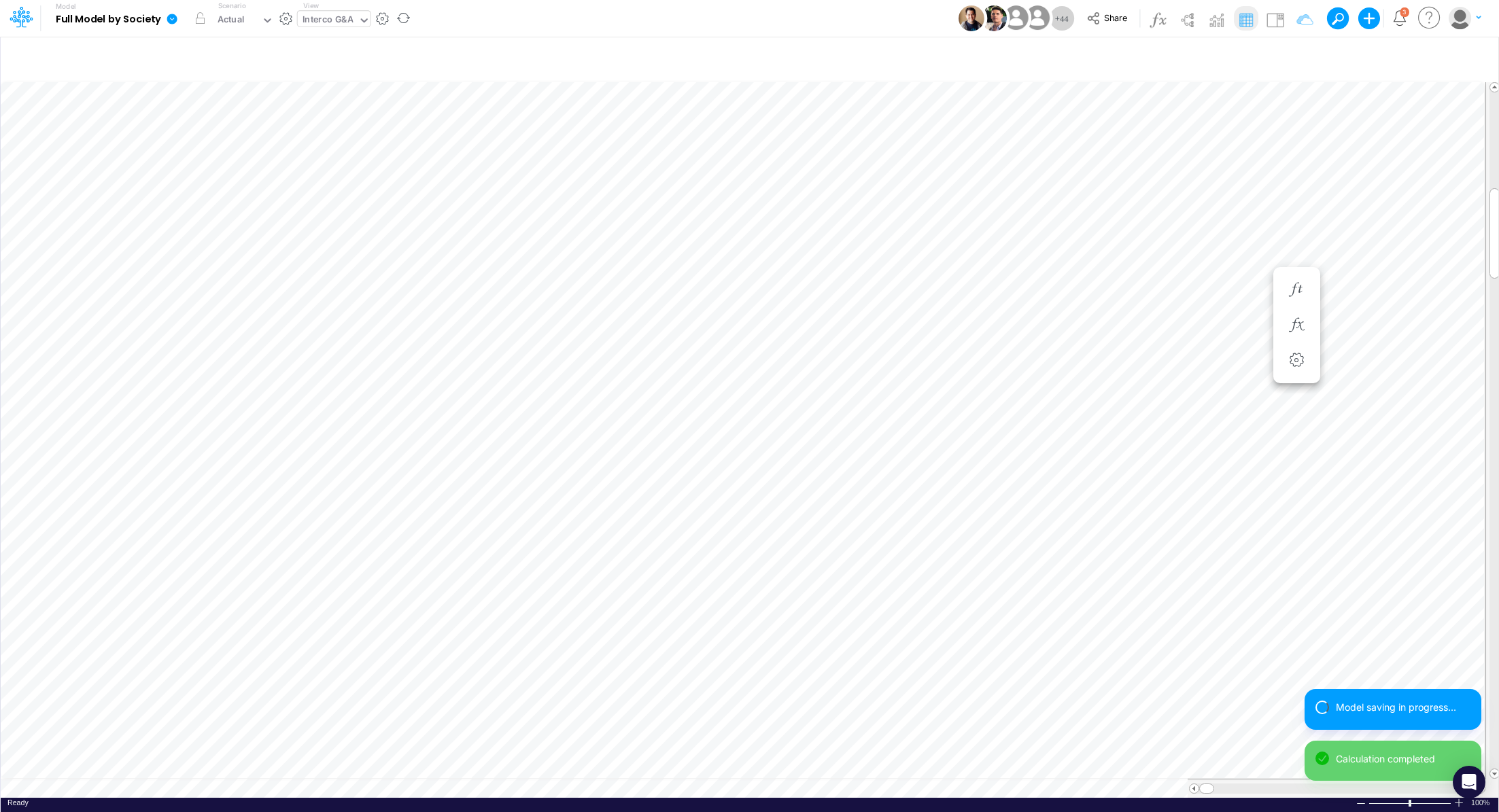
scroll to position [6, 2]
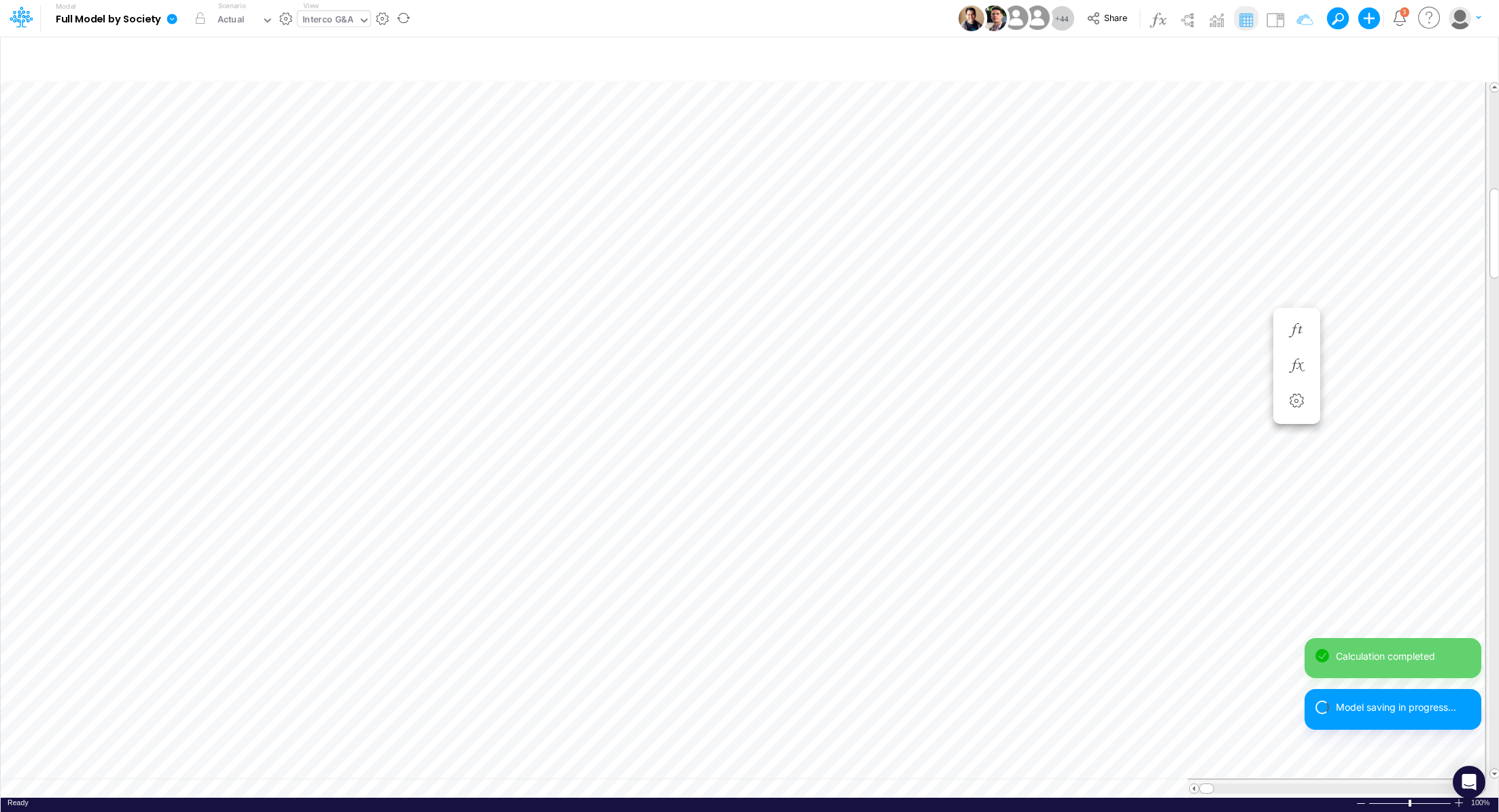
scroll to position [6, 2]
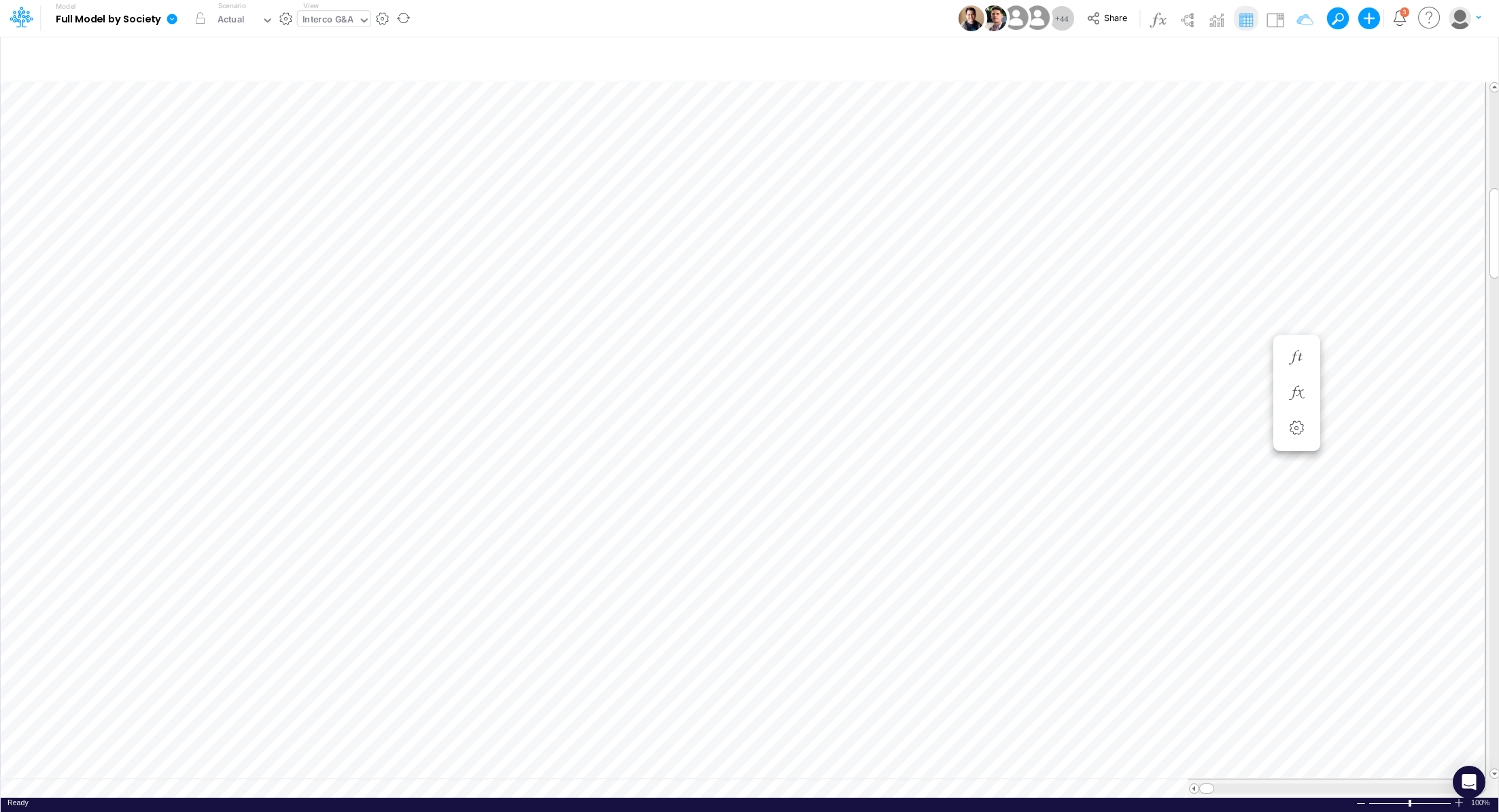
scroll to position [6, 2]
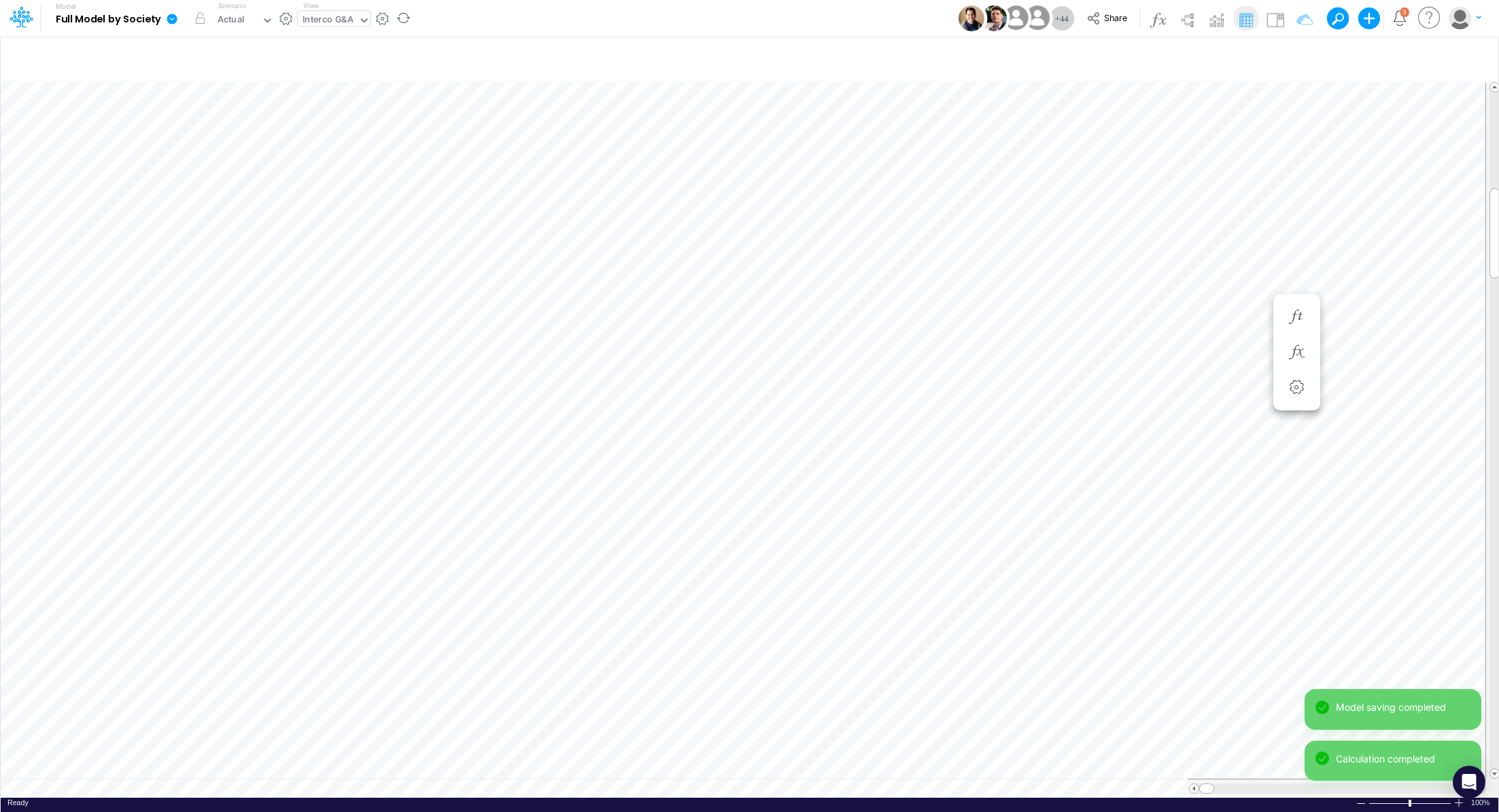
scroll to position [6, 2]
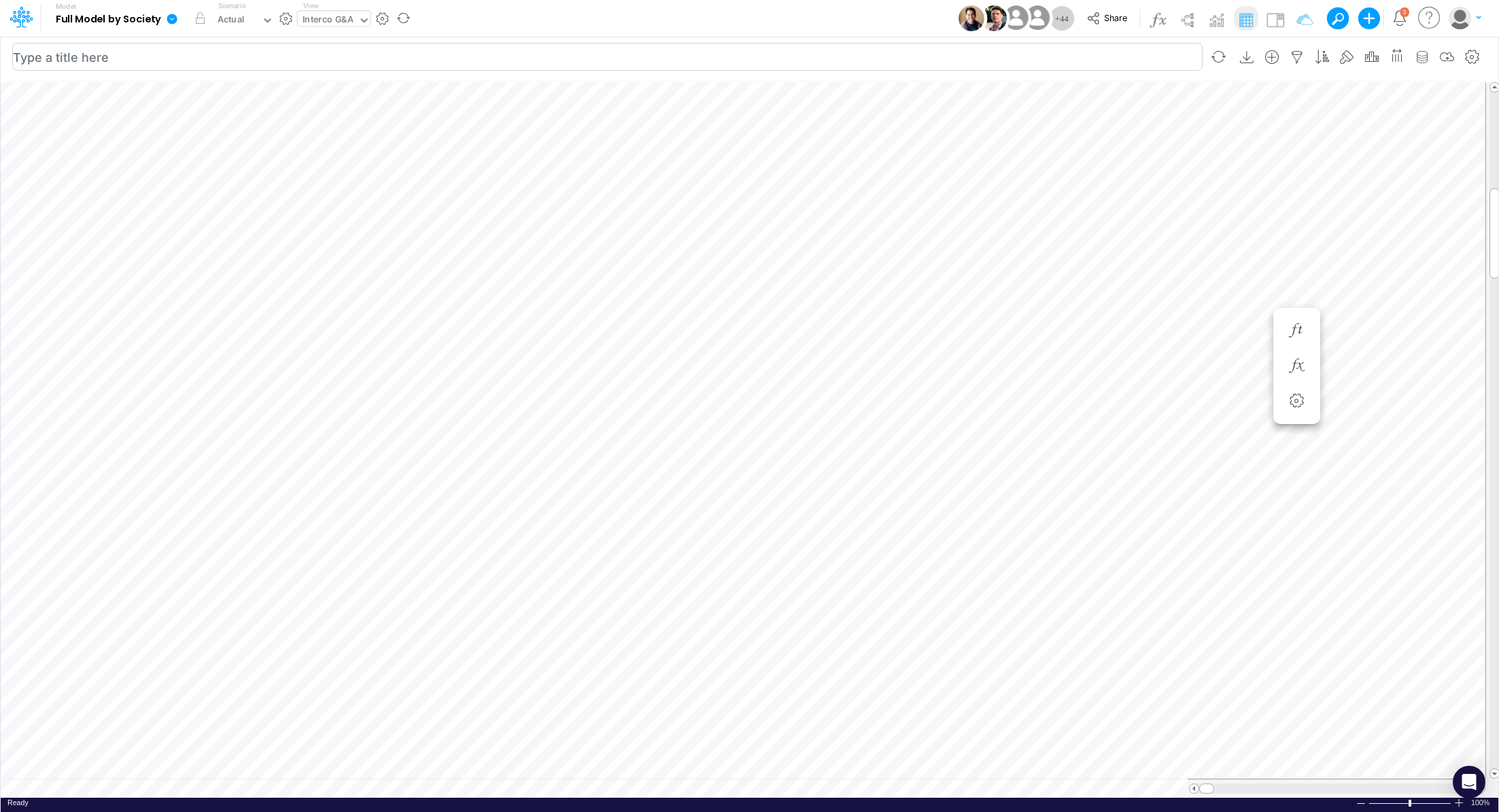
scroll to position [6, 2]
click at [1295, 240] on icon "button" at bounding box center [1297, 235] width 21 height 14
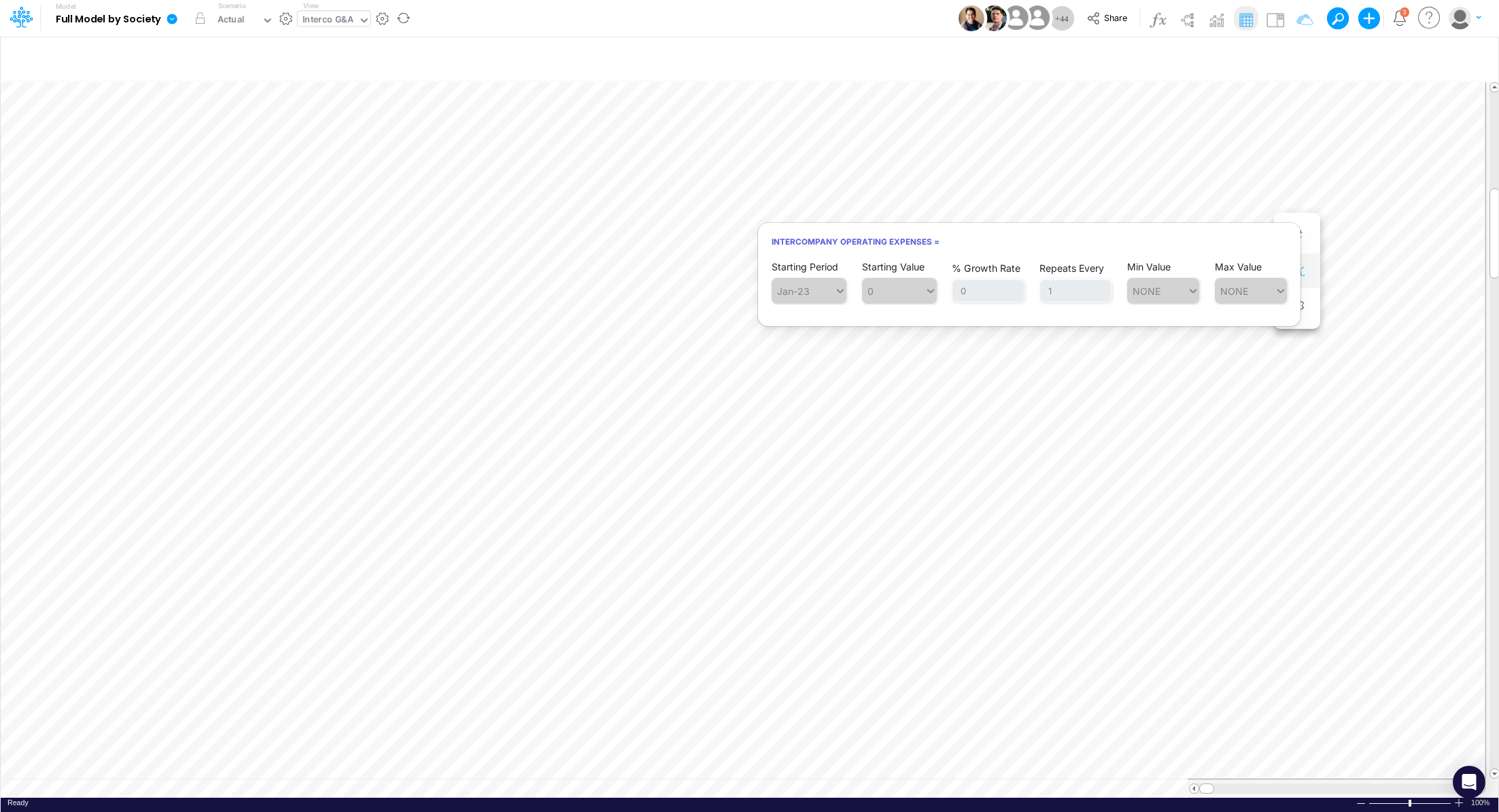
click at [1298, 271] on icon "button" at bounding box center [1297, 271] width 21 height 14
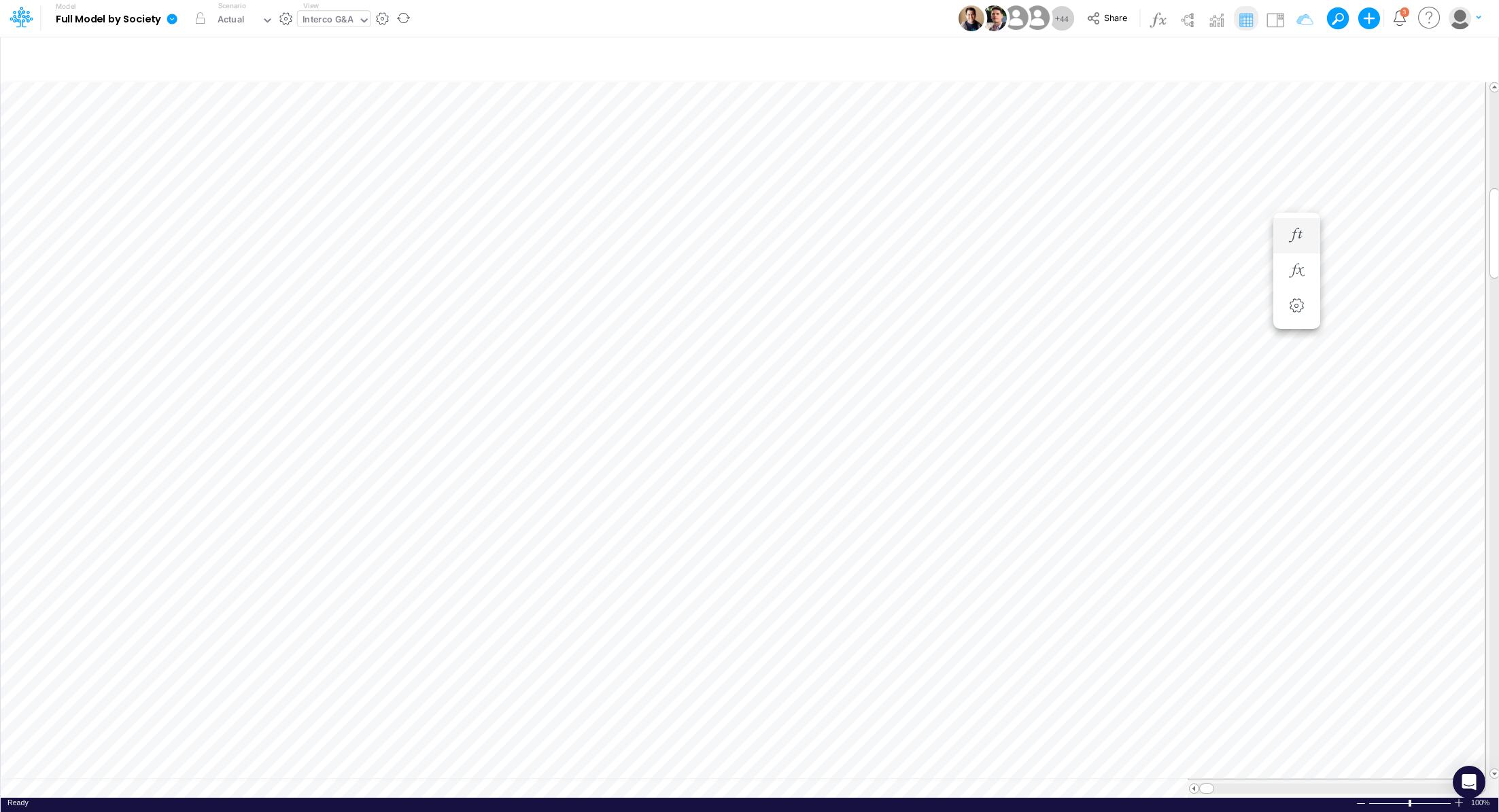
scroll to position [6, 2]
click at [1298, 287] on icon "button" at bounding box center [1297, 285] width 21 height 14
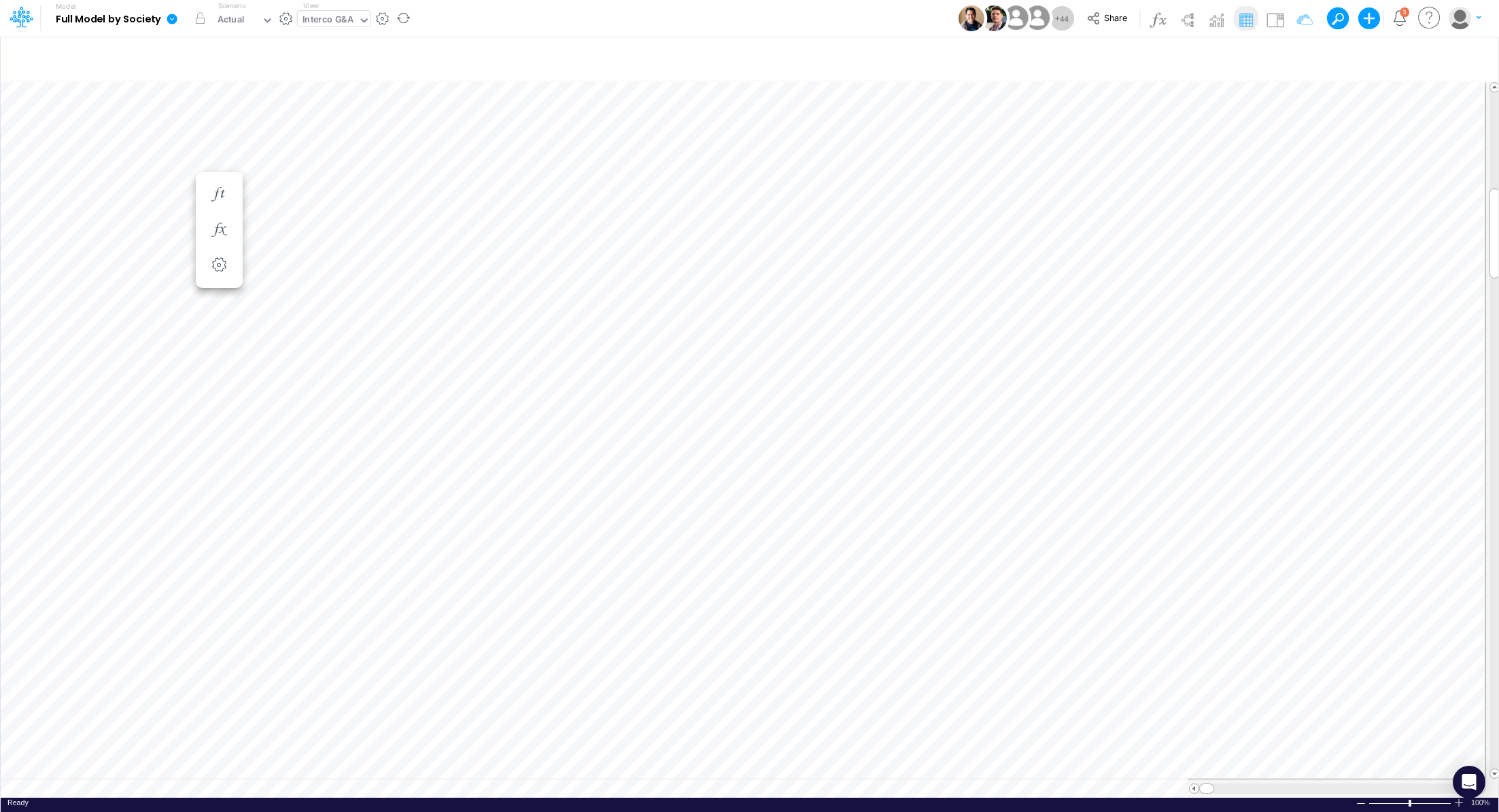
scroll to position [6, 2]
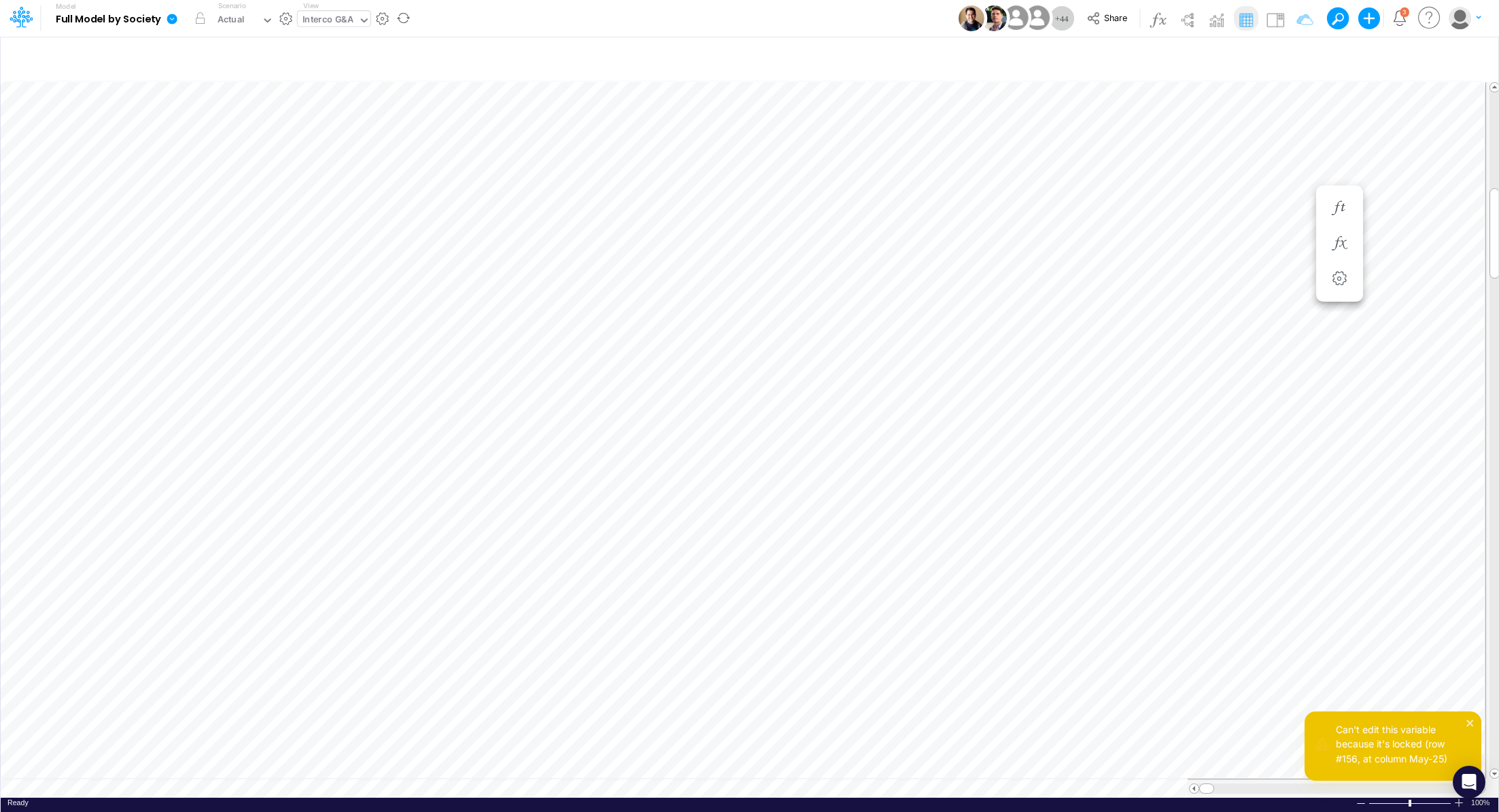
scroll to position [6, 2]
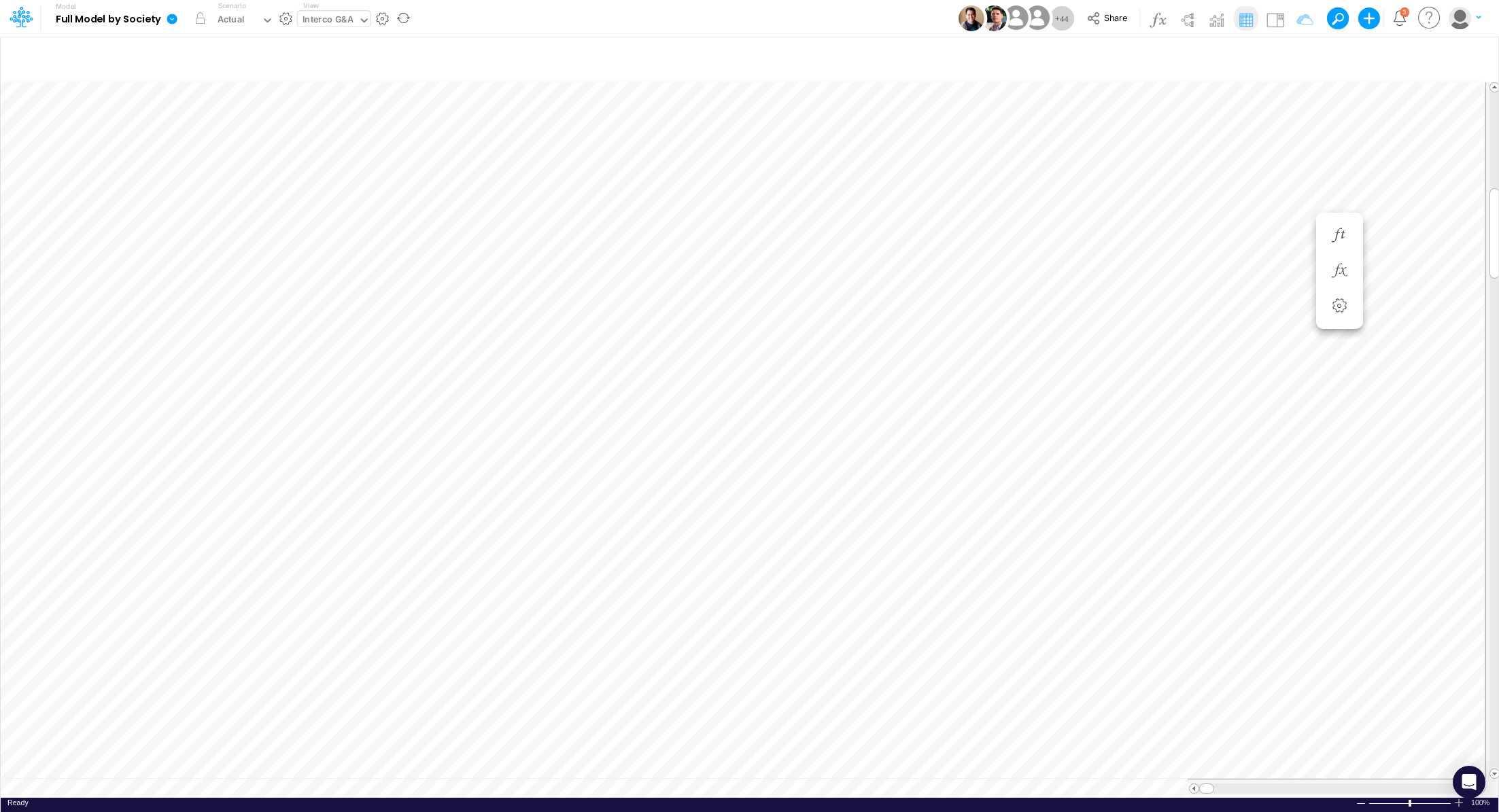
scroll to position [6, 2]
click at [312, 12] on div "Interco G&A" at bounding box center [328, 21] width 60 height 21
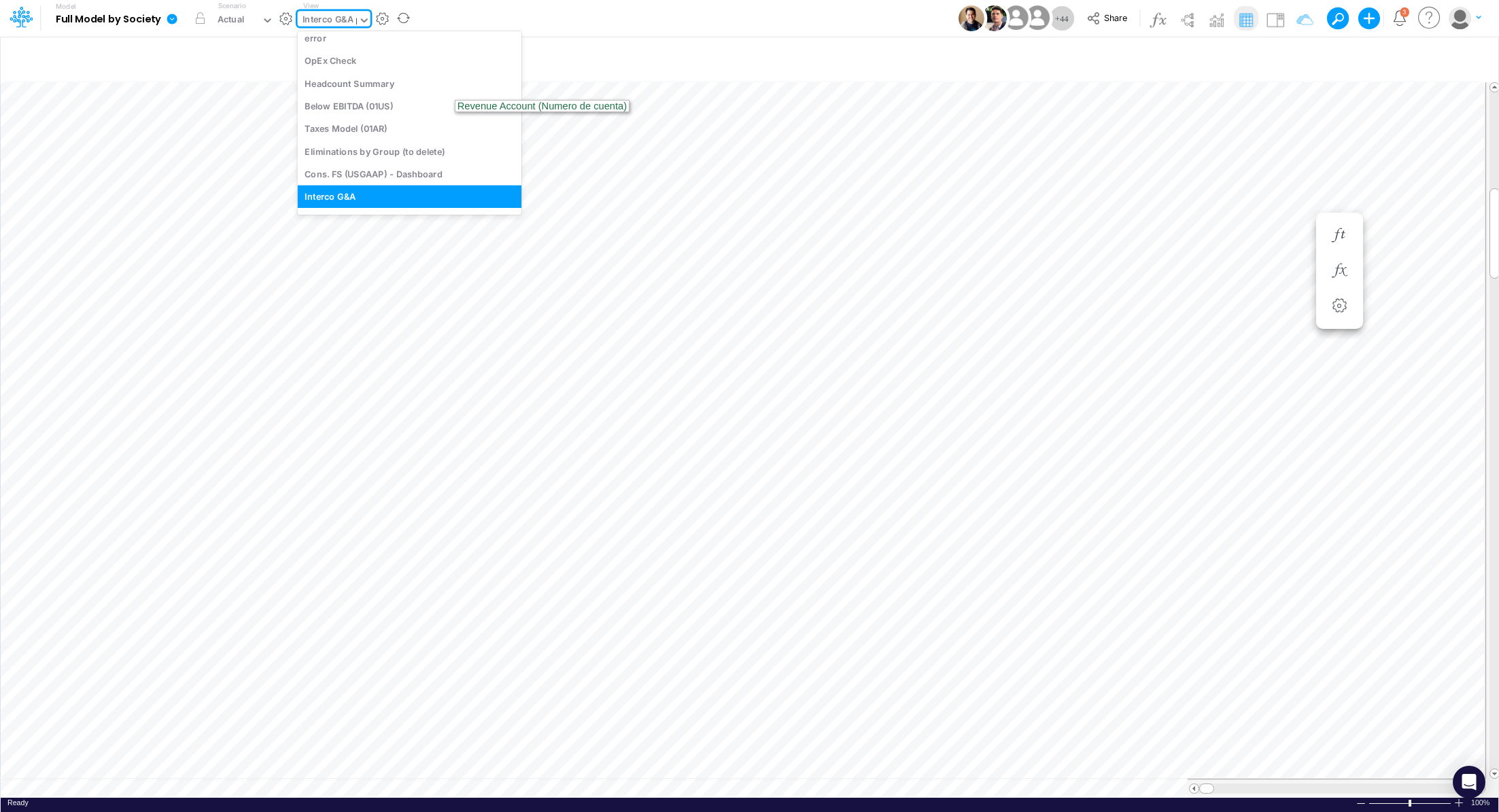
scroll to position [254, 0]
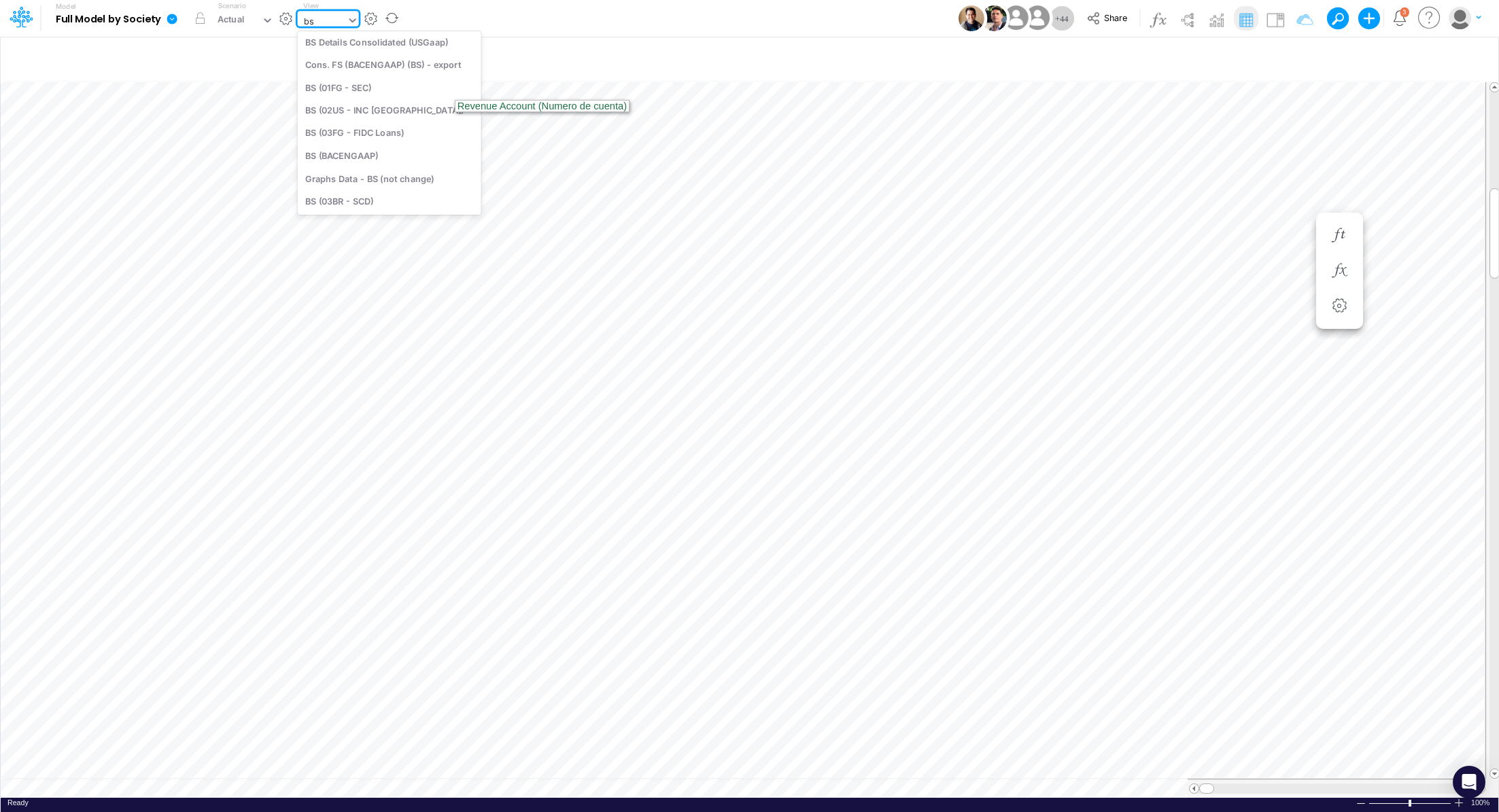
type input "b"
type input "c"
type input "b"
type input "gra"
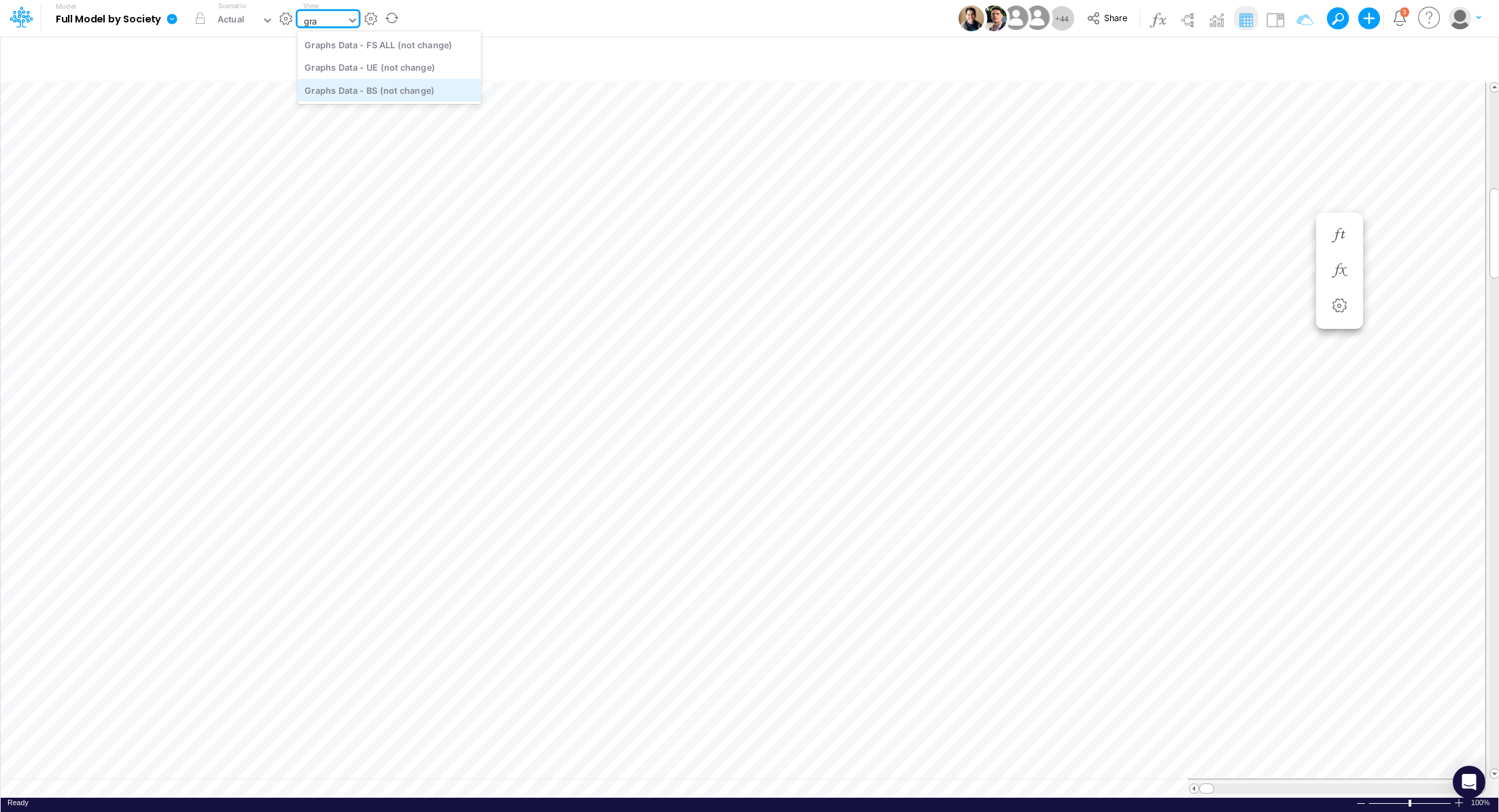
click at [346, 86] on div "Graphs Data - BS (not change)" at bounding box center [389, 90] width 184 height 22
click at [168, 19] on icon at bounding box center [172, 18] width 10 height 10
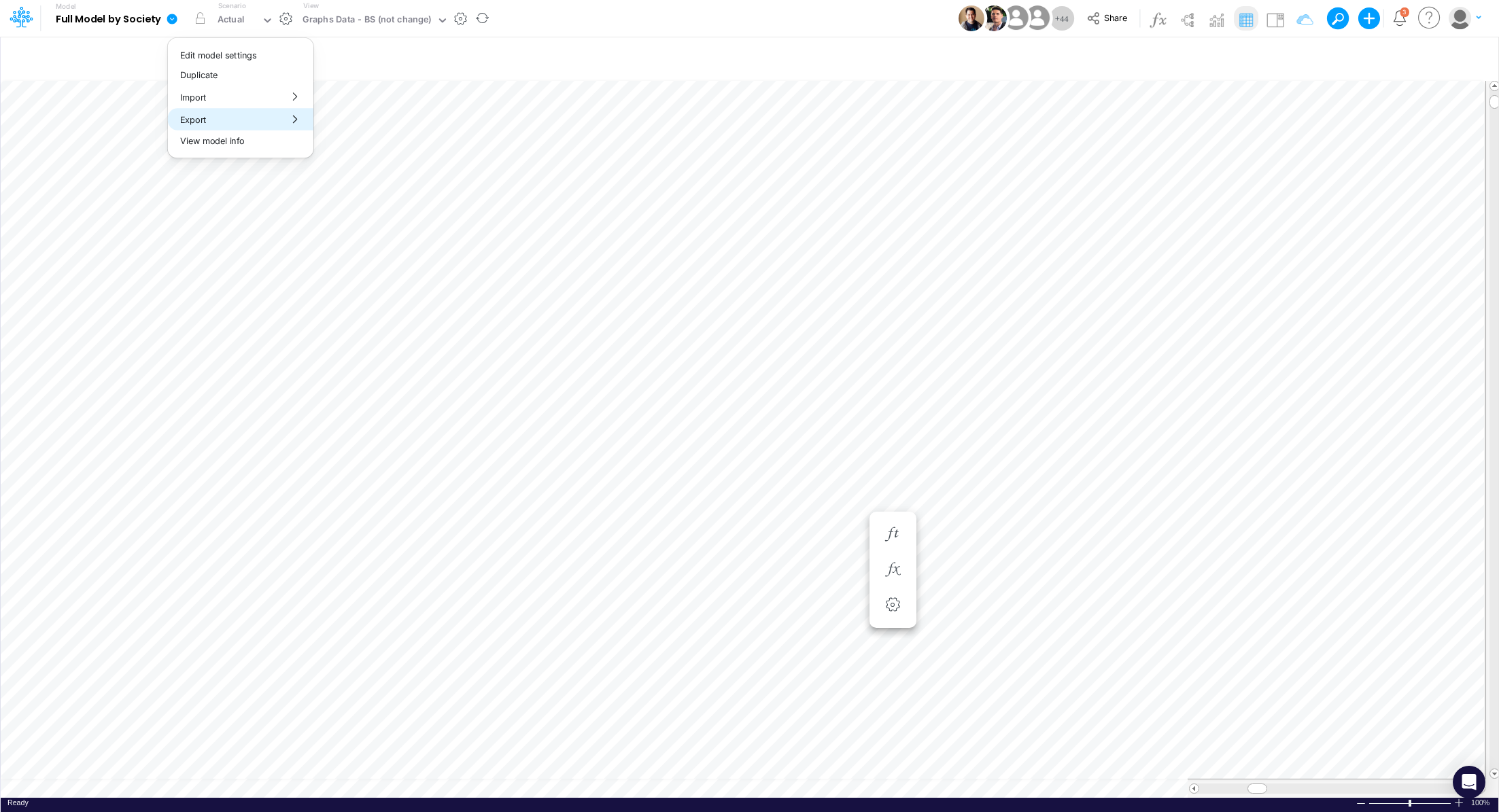
click at [213, 114] on button "Export" at bounding box center [240, 119] width 146 height 22
click at [378, 122] on button "Excel" at bounding box center [387, 126] width 146 height 21
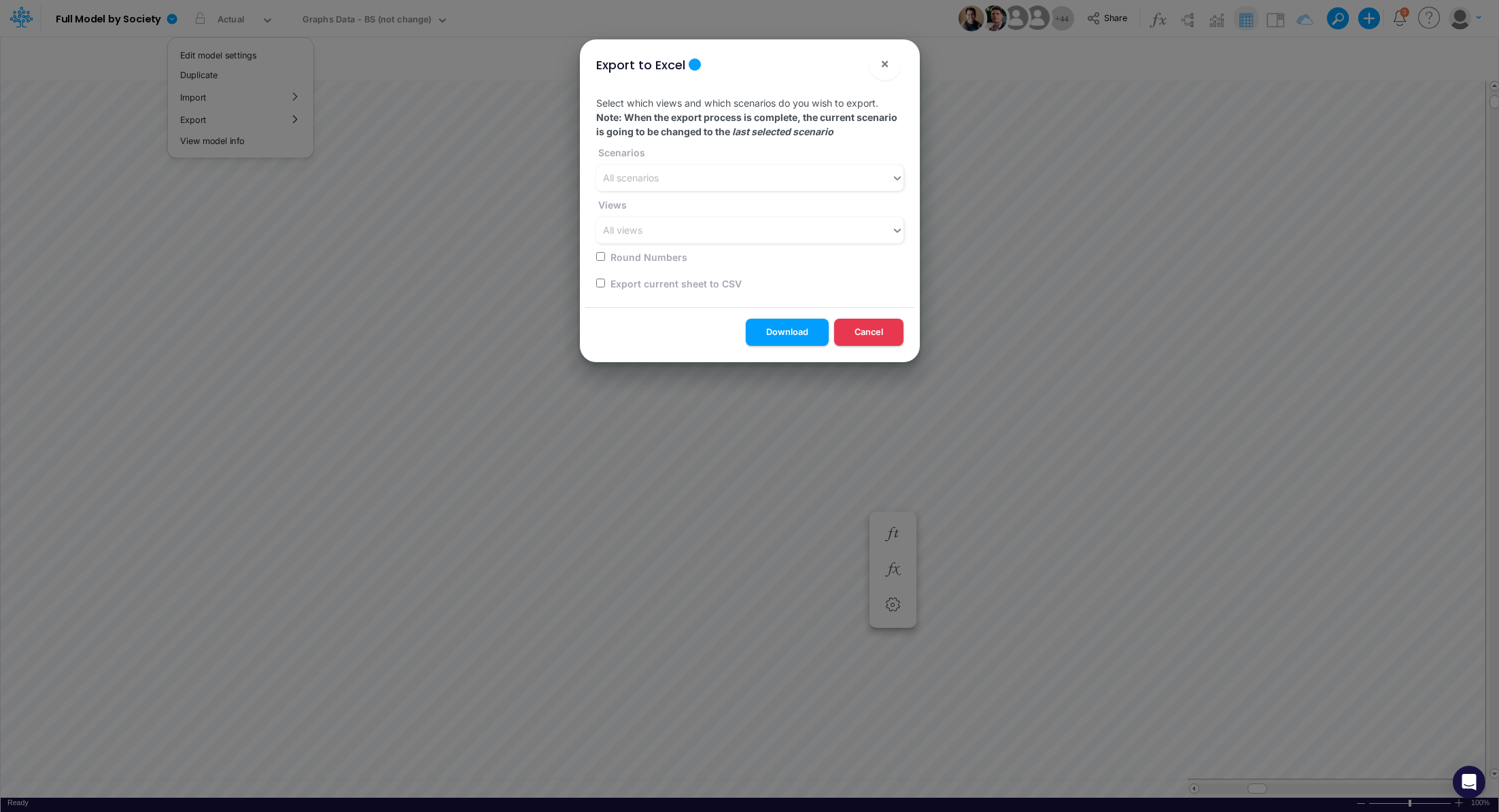
click at [598, 283] on input "checkbox" at bounding box center [600, 282] width 9 height 9
checkbox input "true"
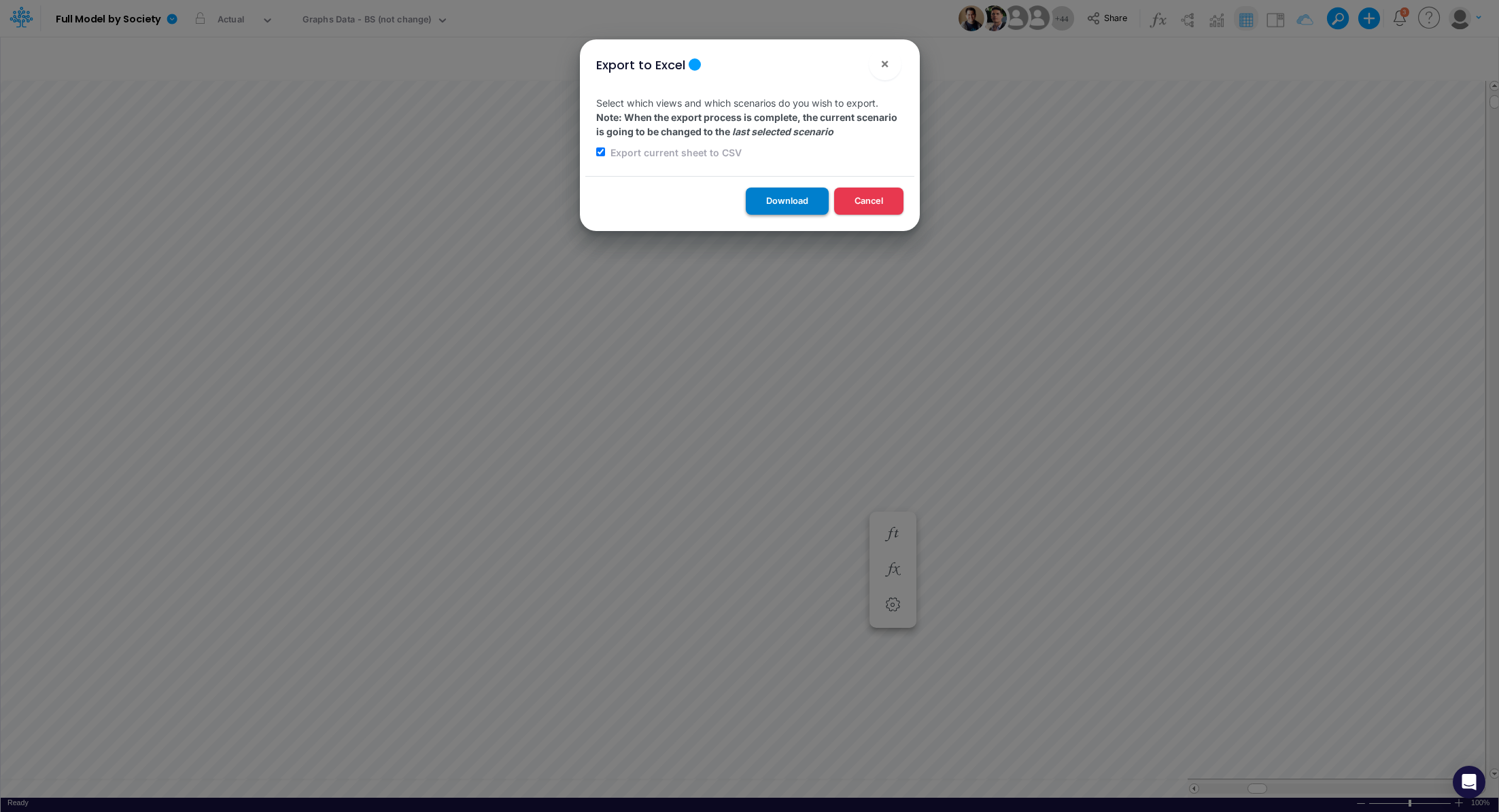
click at [774, 199] on button "Download" at bounding box center [787, 200] width 83 height 26
click at [884, 61] on span "×" at bounding box center [885, 63] width 9 height 17
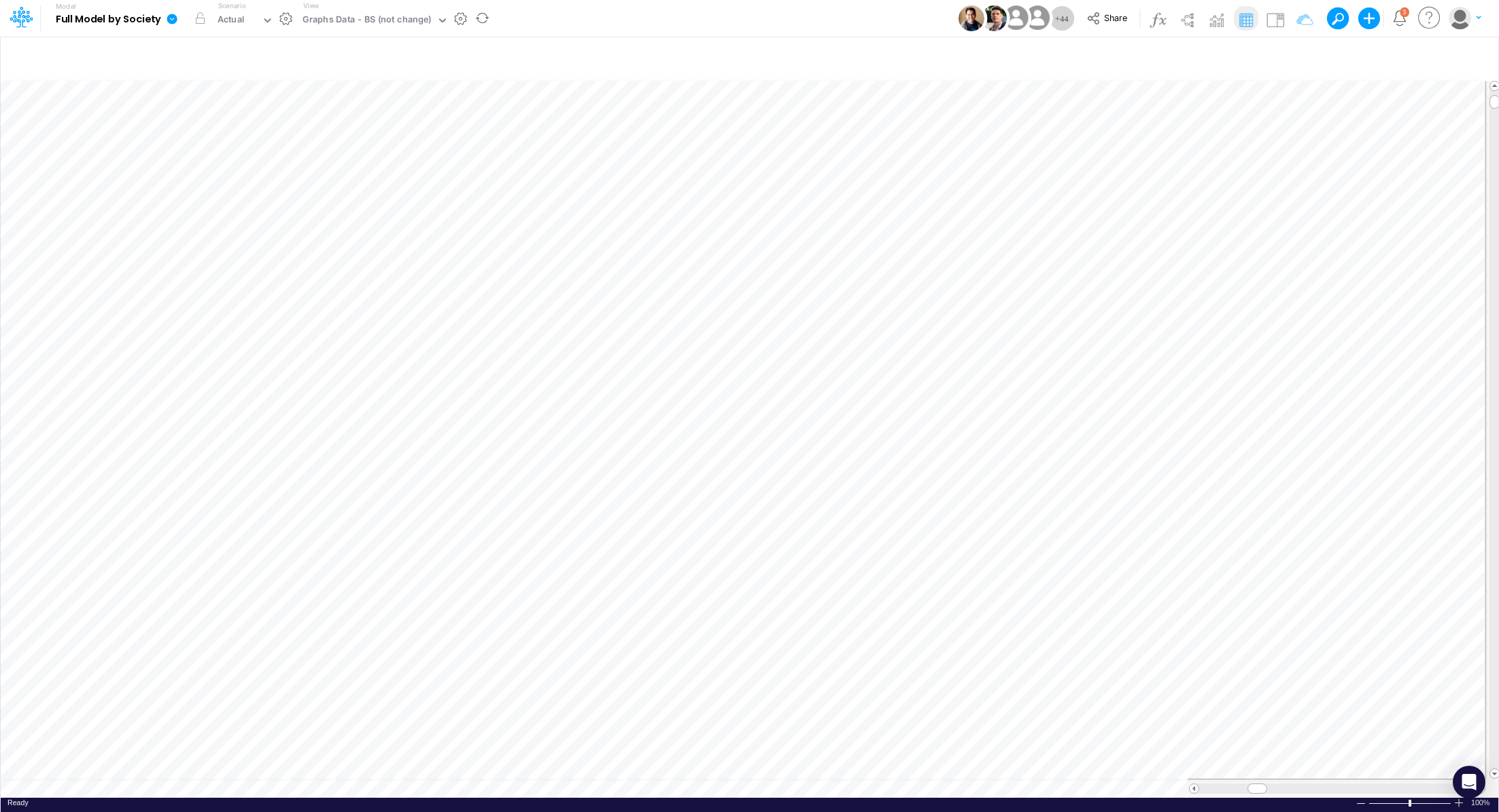
click at [171, 21] on icon at bounding box center [172, 18] width 10 height 10
click at [208, 143] on button "View model info" at bounding box center [240, 141] width 146 height 21
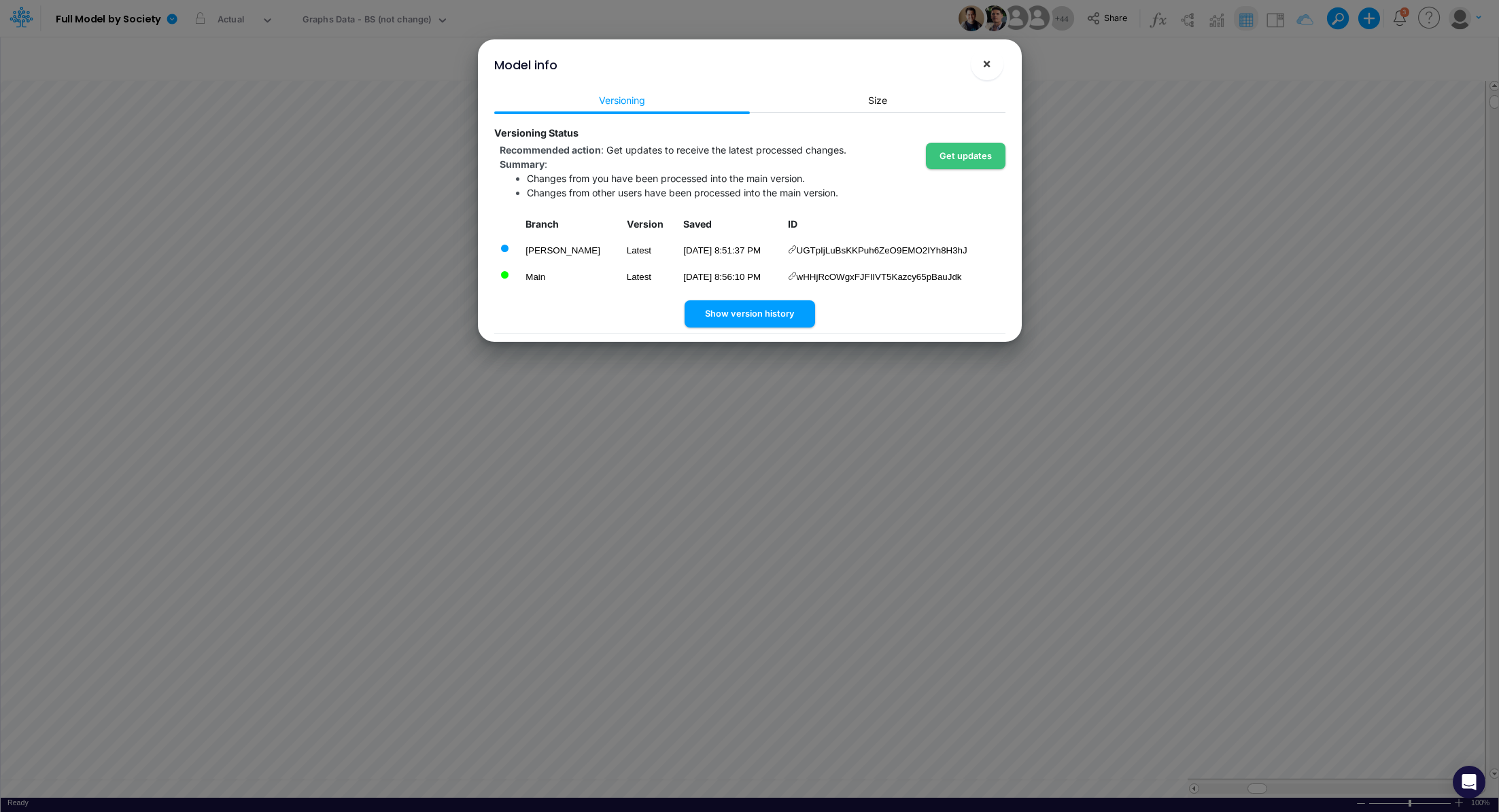
click at [983, 70] on span "×" at bounding box center [987, 63] width 9 height 17
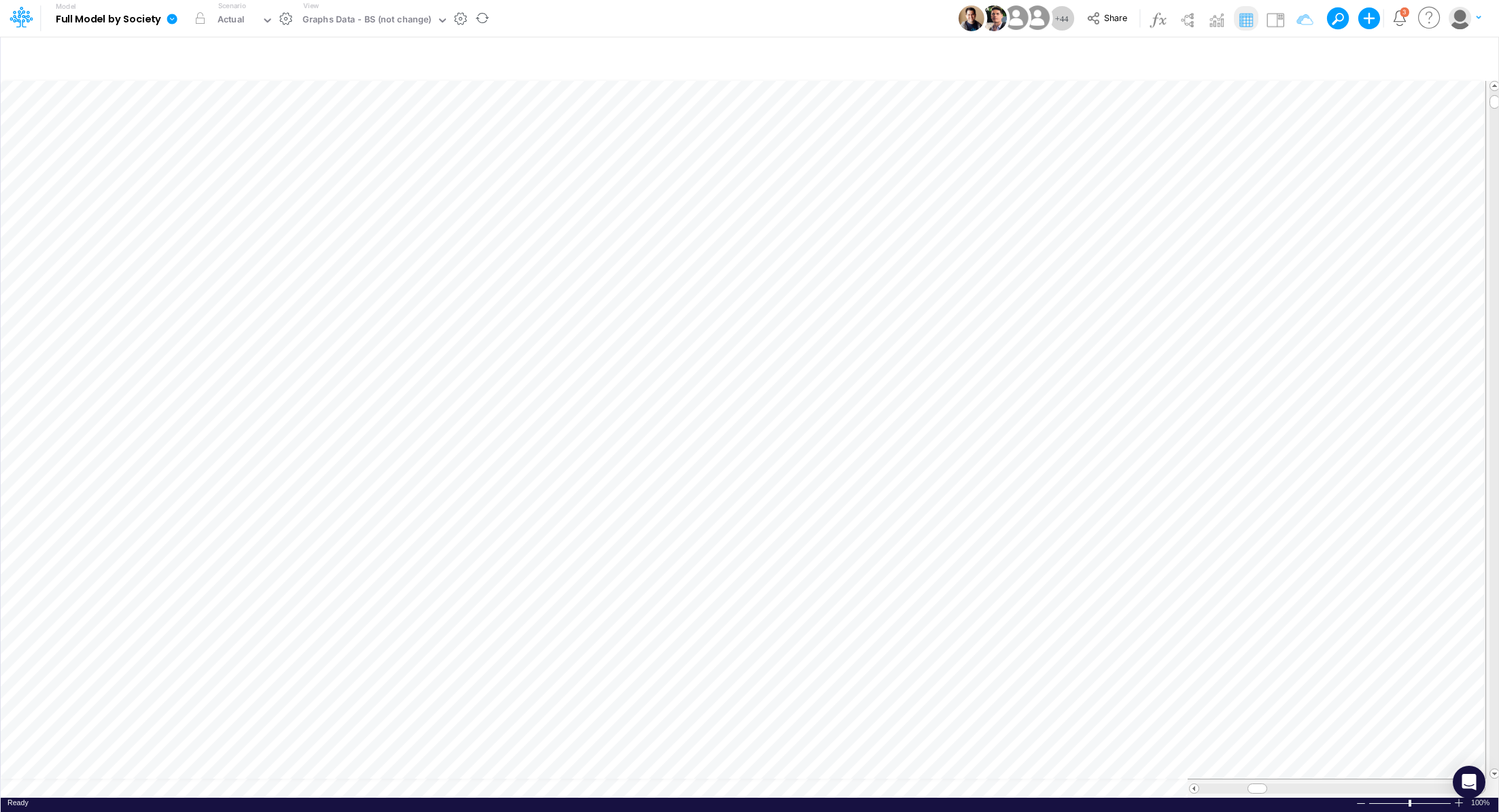
click at [168, 17] on icon at bounding box center [172, 18] width 10 height 10
click at [212, 119] on button "Export" at bounding box center [240, 119] width 146 height 22
click at [365, 124] on button "Excel" at bounding box center [387, 126] width 146 height 21
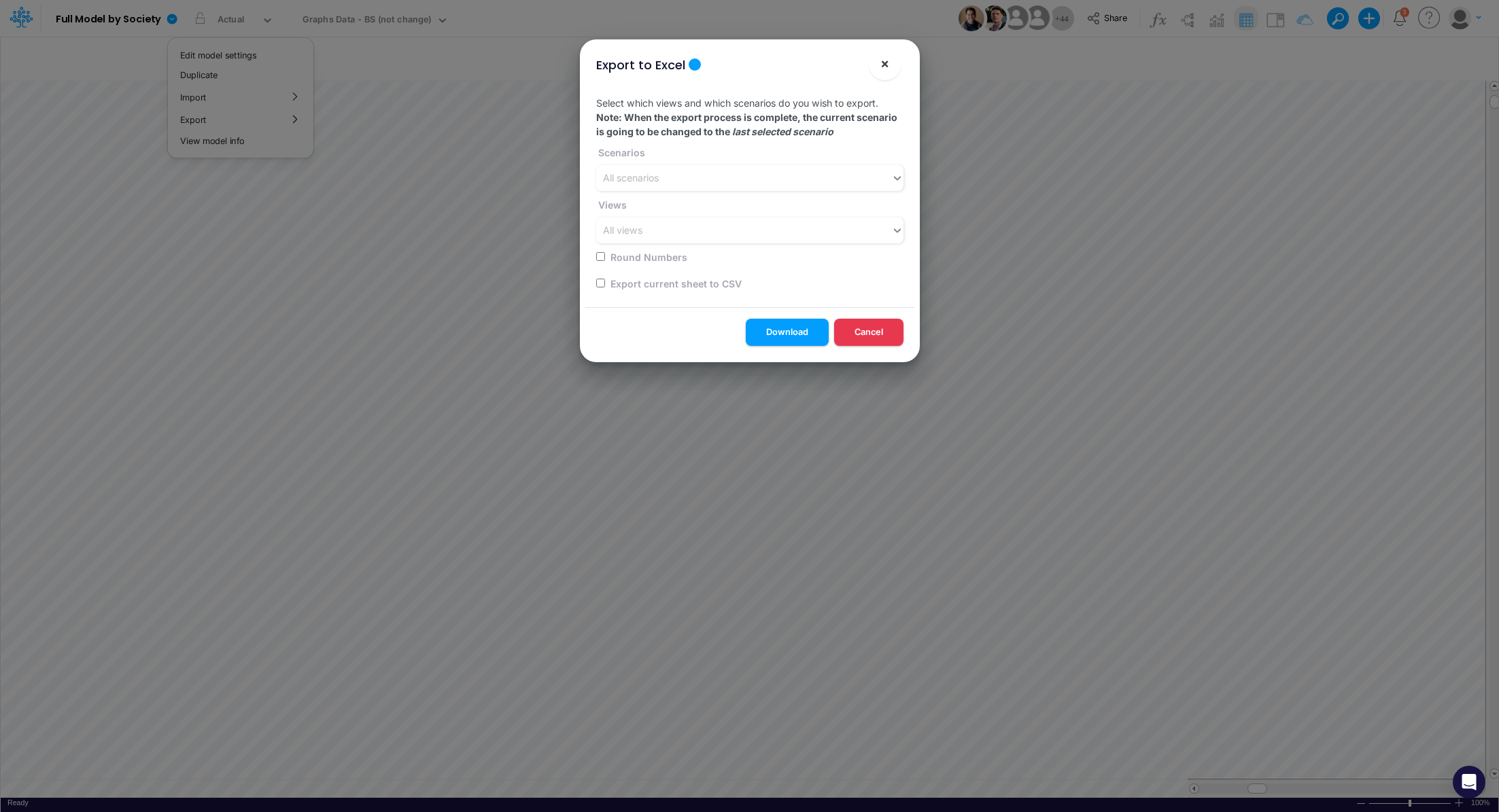
click at [891, 64] on button "×" at bounding box center [885, 64] width 33 height 33
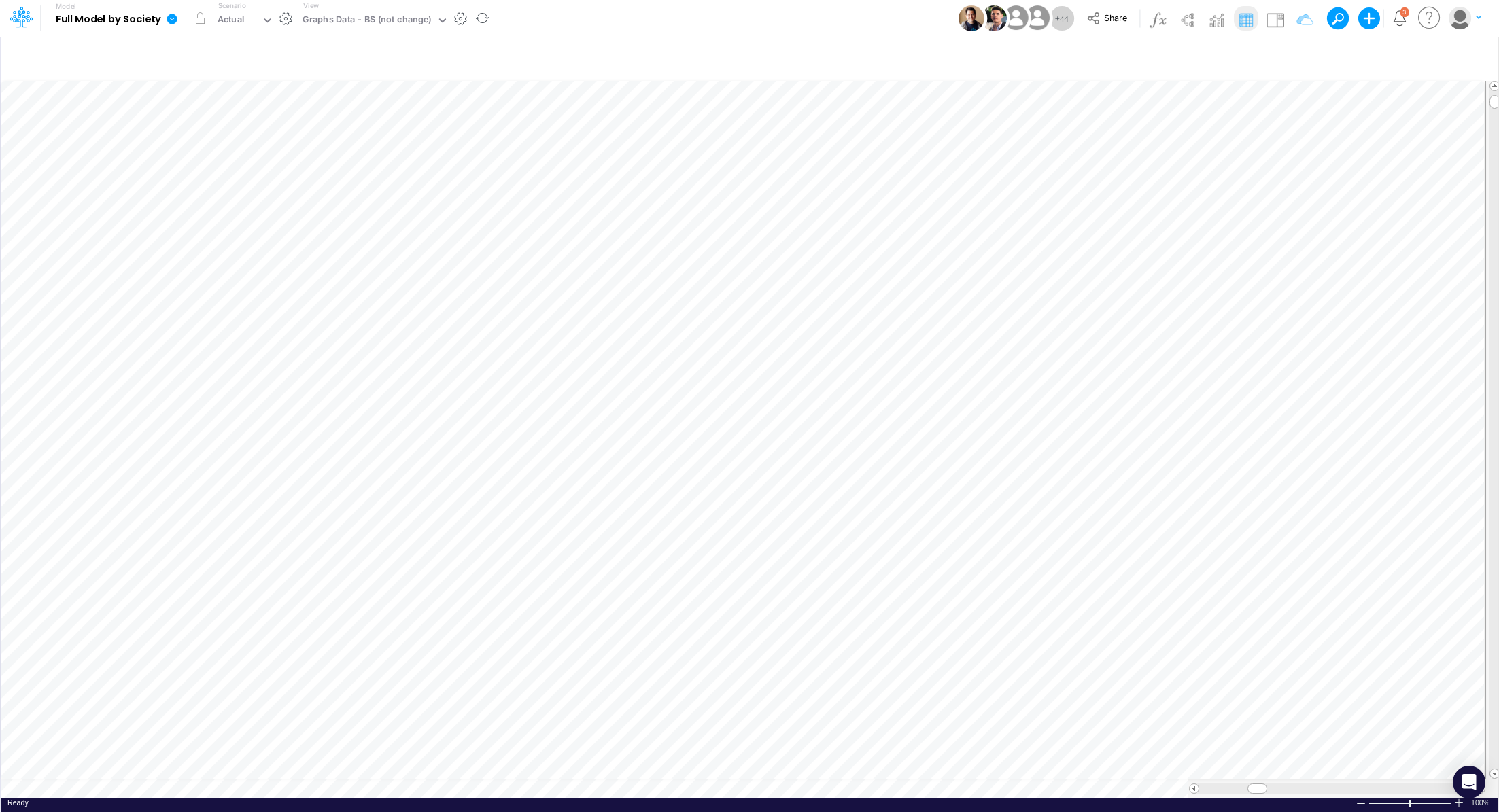
click at [173, 21] on icon at bounding box center [172, 18] width 10 height 10
click at [204, 143] on button "View model info" at bounding box center [240, 141] width 146 height 21
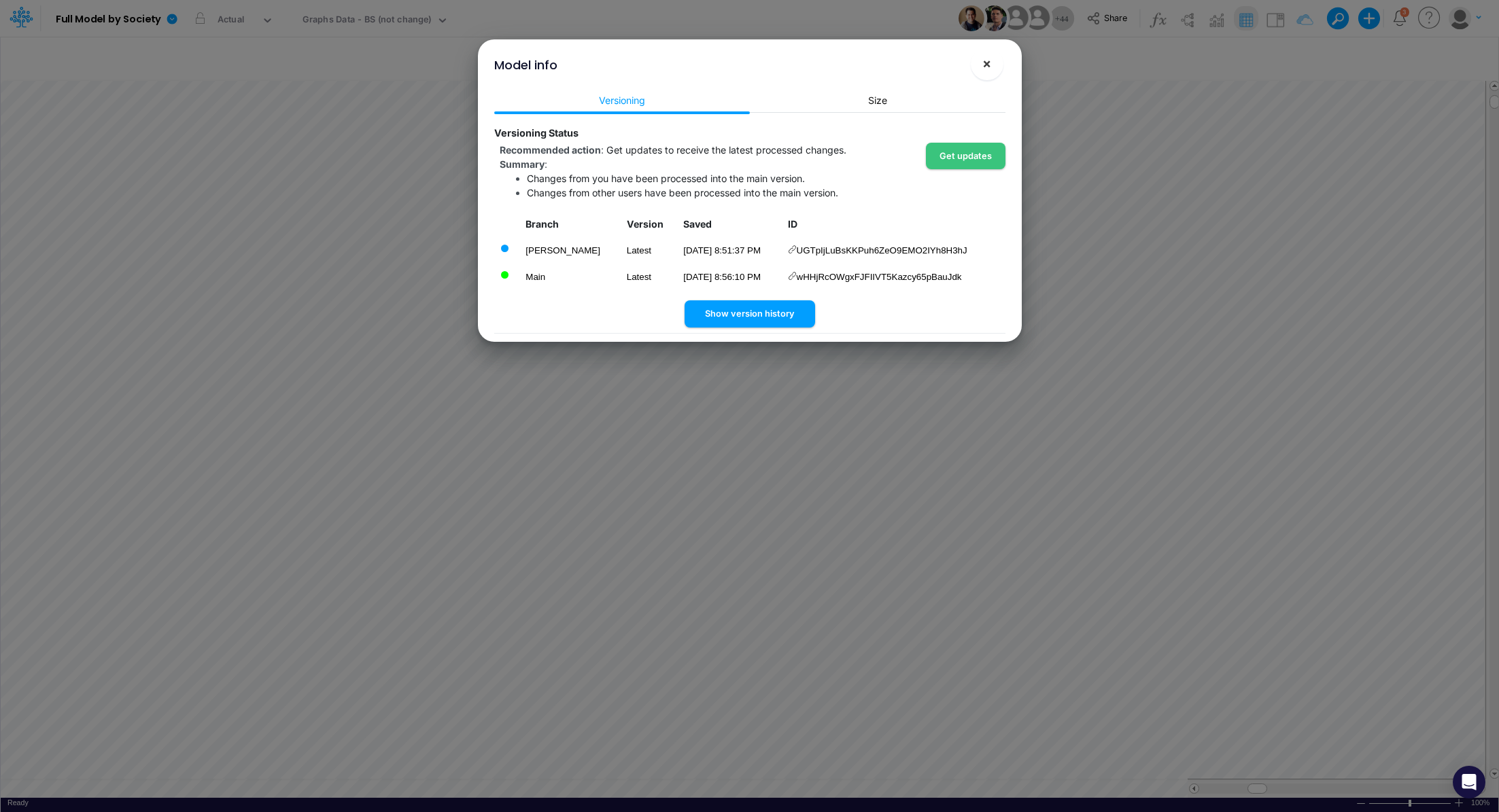
click at [995, 58] on button "×" at bounding box center [987, 64] width 33 height 33
